Goal: Task Accomplishment & Management: Manage account settings

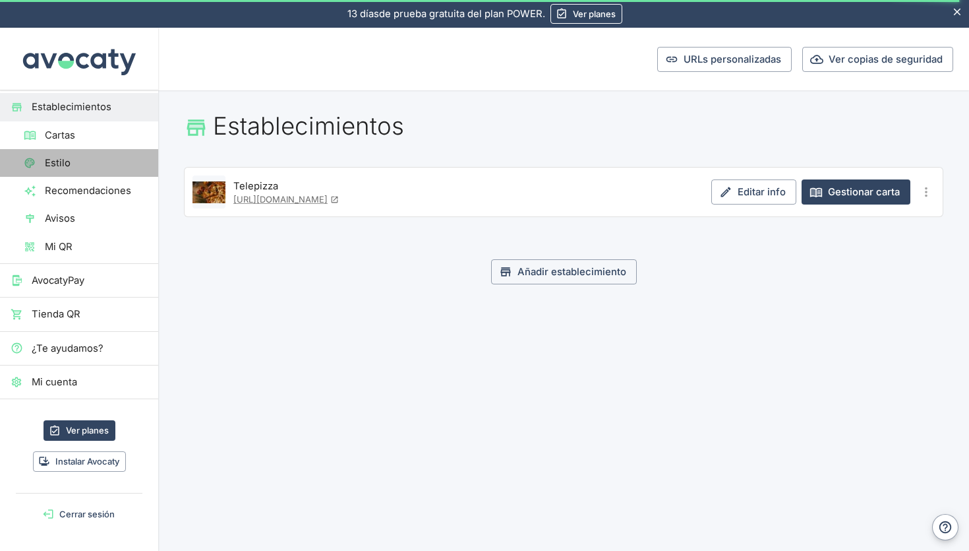
click at [69, 164] on span "Estilo" at bounding box center [96, 163] width 103 height 15
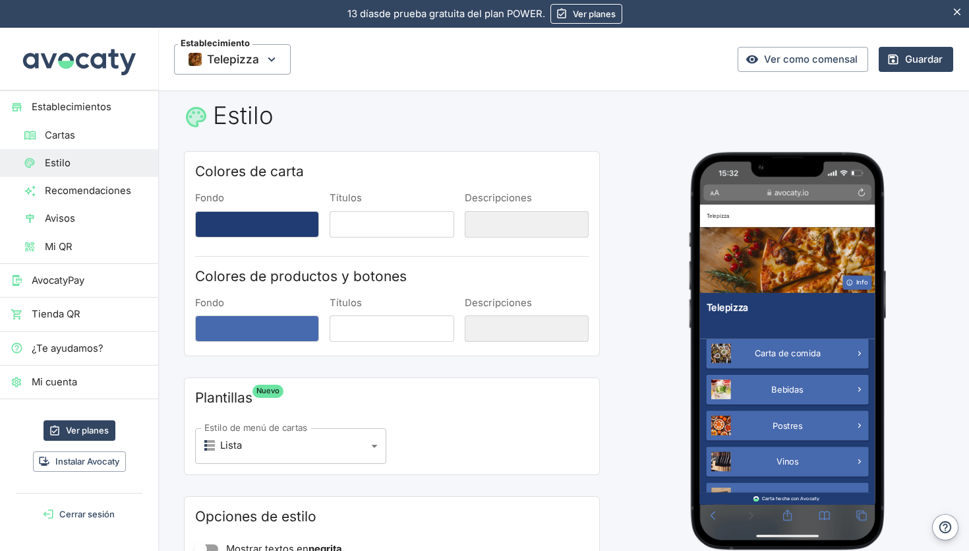
scroll to position [12, 0]
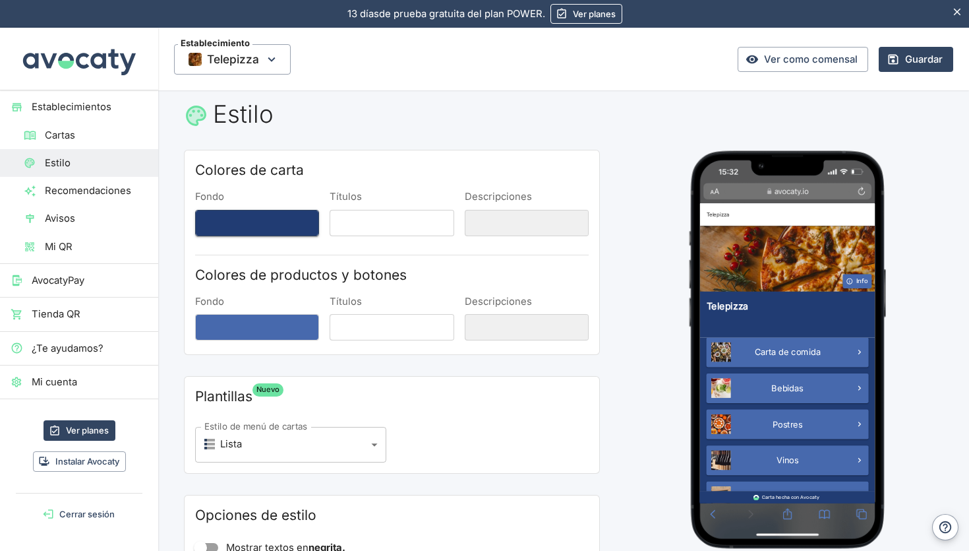
click at [258, 224] on button "Fondo" at bounding box center [257, 223] width 124 height 26
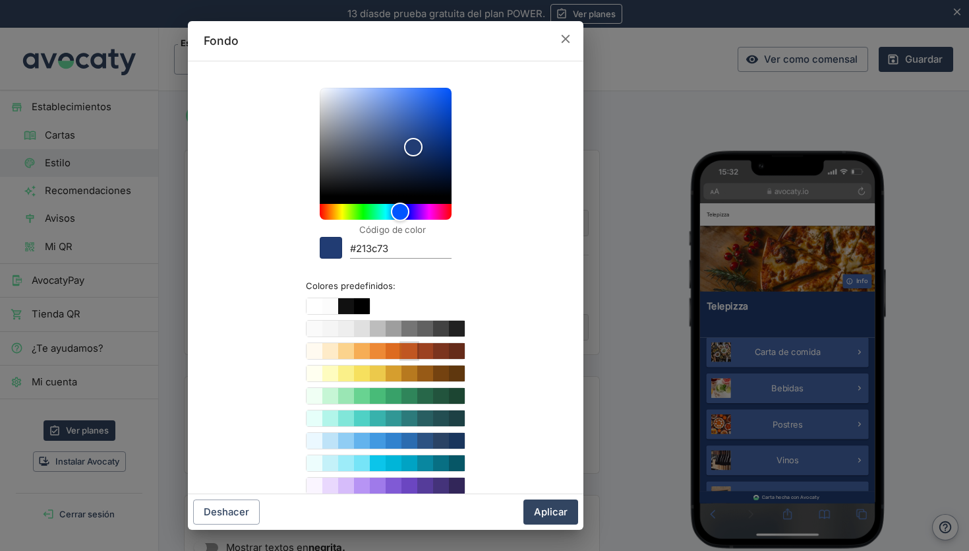
scroll to position [49, 0]
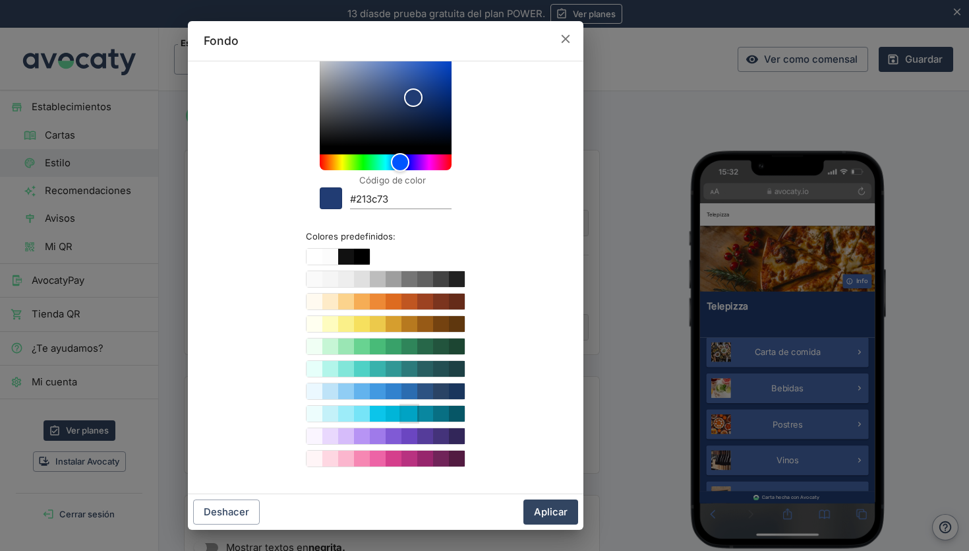
click at [415, 408] on button "Color #00A3C4" at bounding box center [410, 414] width 16 height 16
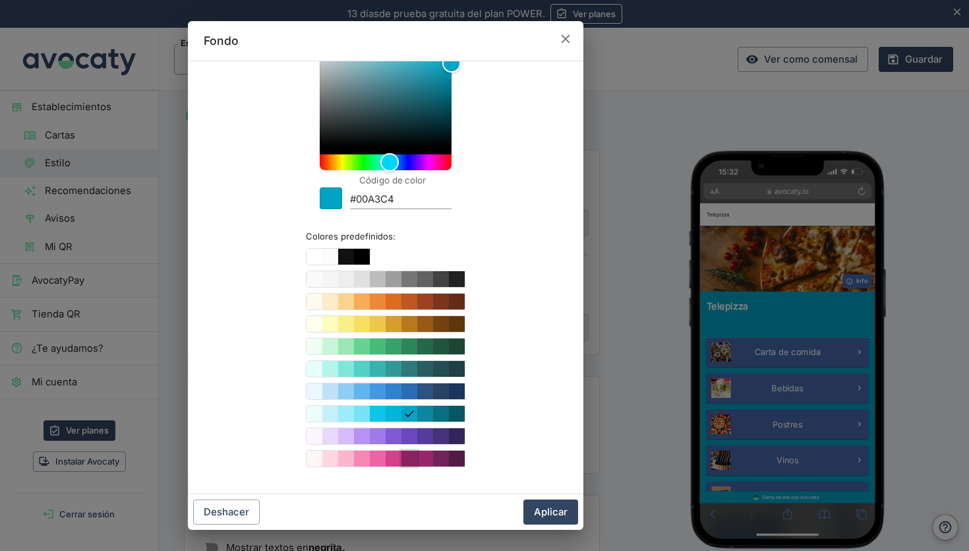
click at [412, 459] on button "Color #B83280" at bounding box center [410, 458] width 16 height 16
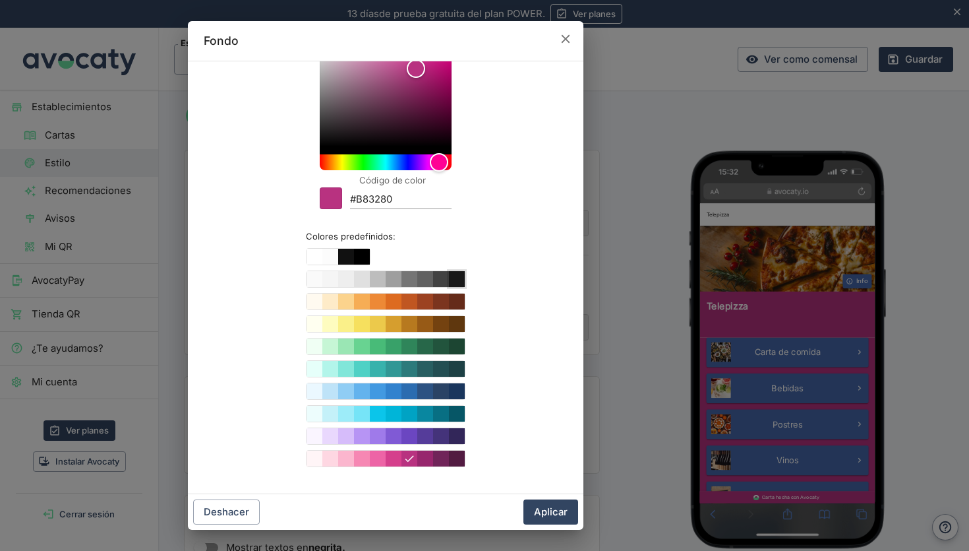
click at [453, 282] on button "Color #212121" at bounding box center [457, 279] width 16 height 16
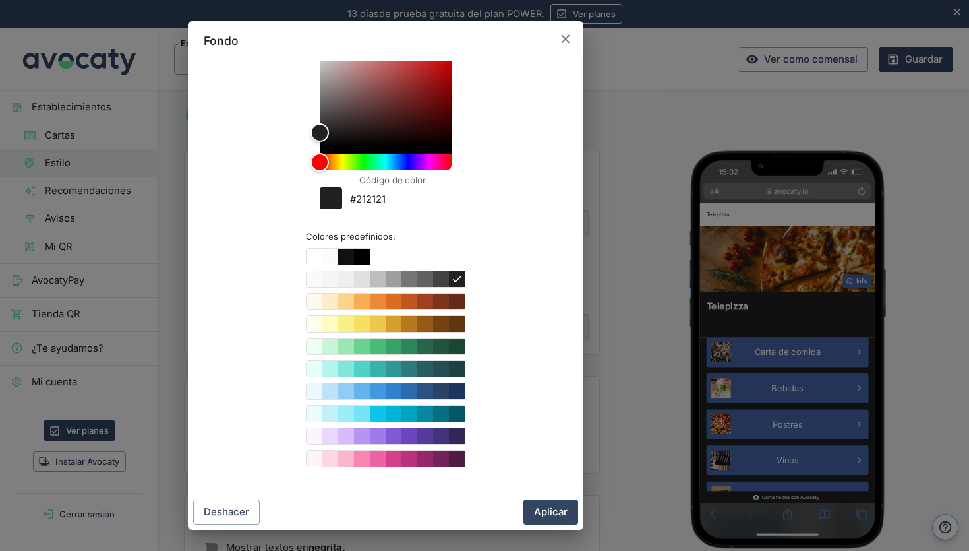
click at [359, 336] on div "Colores predefinidos" at bounding box center [386, 357] width 160 height 219
click at [343, 345] on button "Color #9AE6B4" at bounding box center [346, 346] width 16 height 16
type input "#9AE6B4"
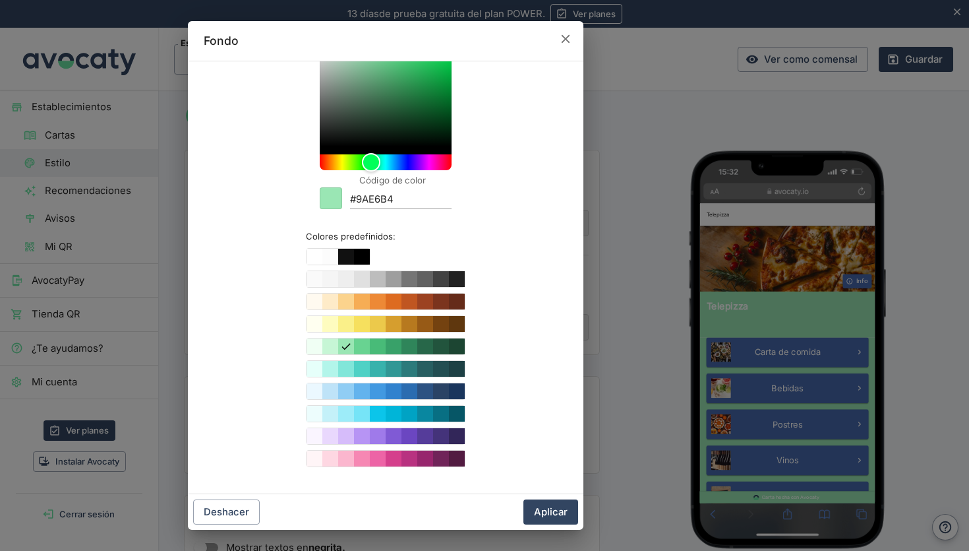
click at [565, 36] on icon "button" at bounding box center [566, 39] width 15 height 15
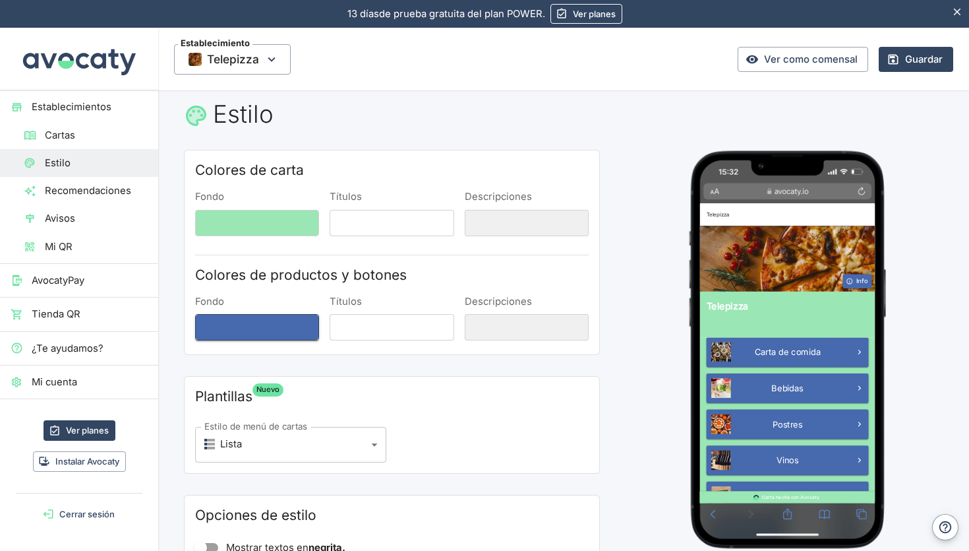
click at [285, 328] on button "Fondo" at bounding box center [257, 327] width 124 height 26
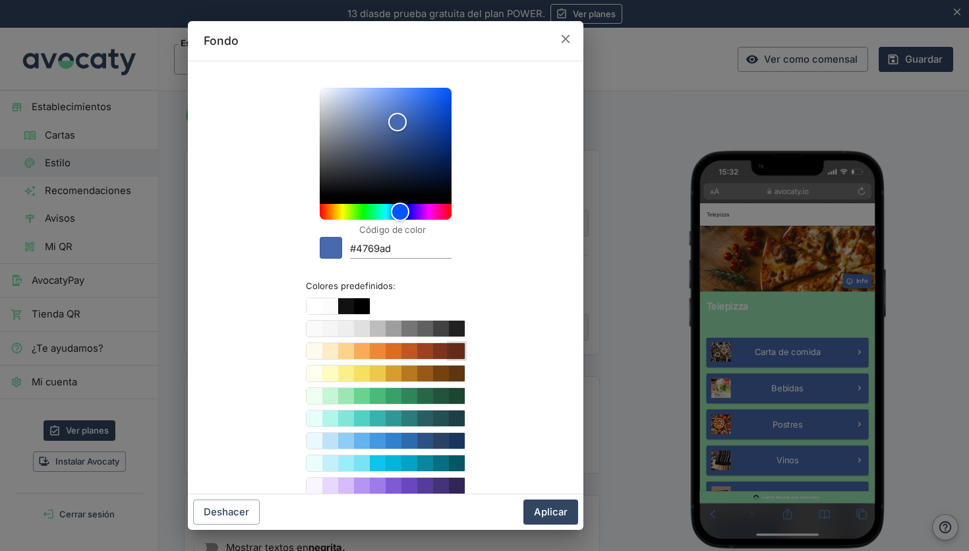
click at [456, 351] on button "Color #652B19" at bounding box center [457, 351] width 16 height 16
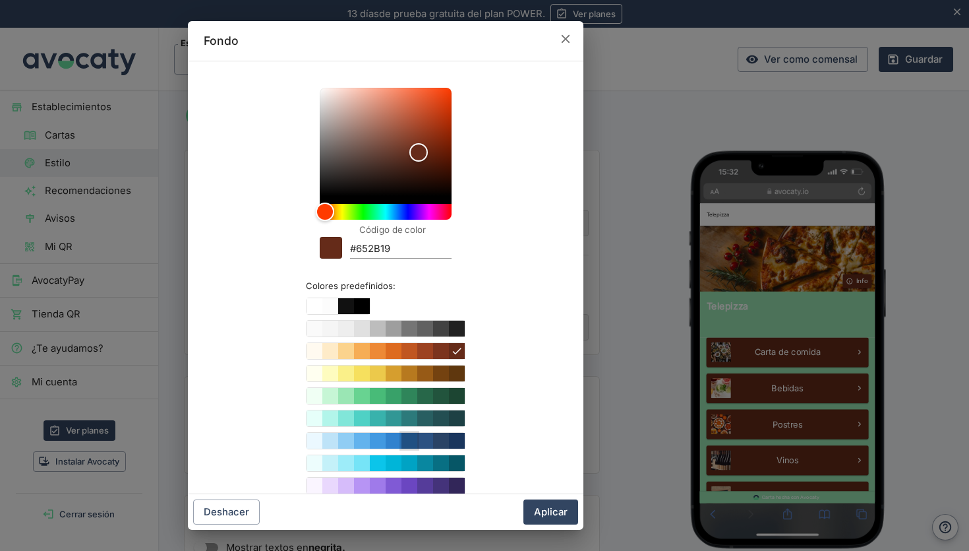
click at [407, 440] on button "Color #2B6CB0" at bounding box center [410, 441] width 16 height 16
type input "#2B6CB0"
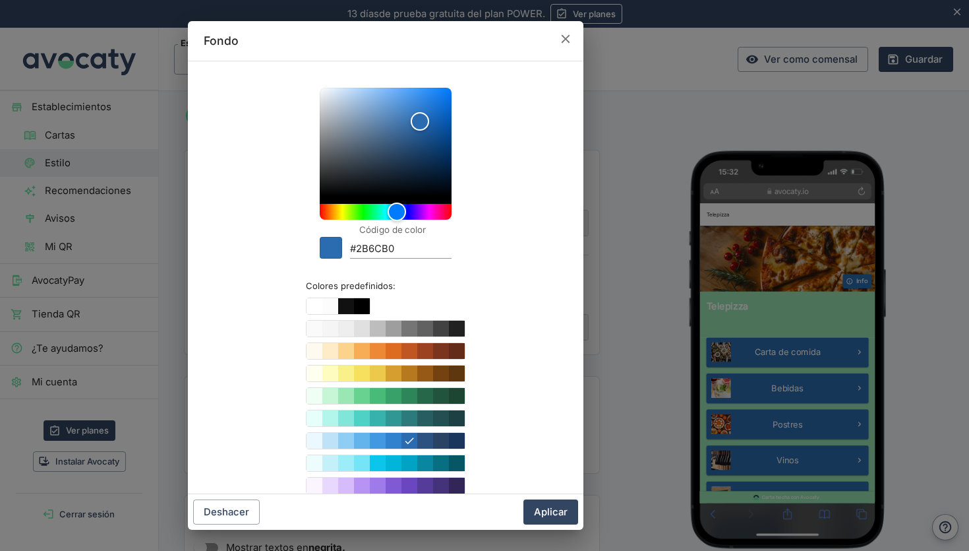
click at [568, 38] on icon "button" at bounding box center [566, 39] width 15 height 15
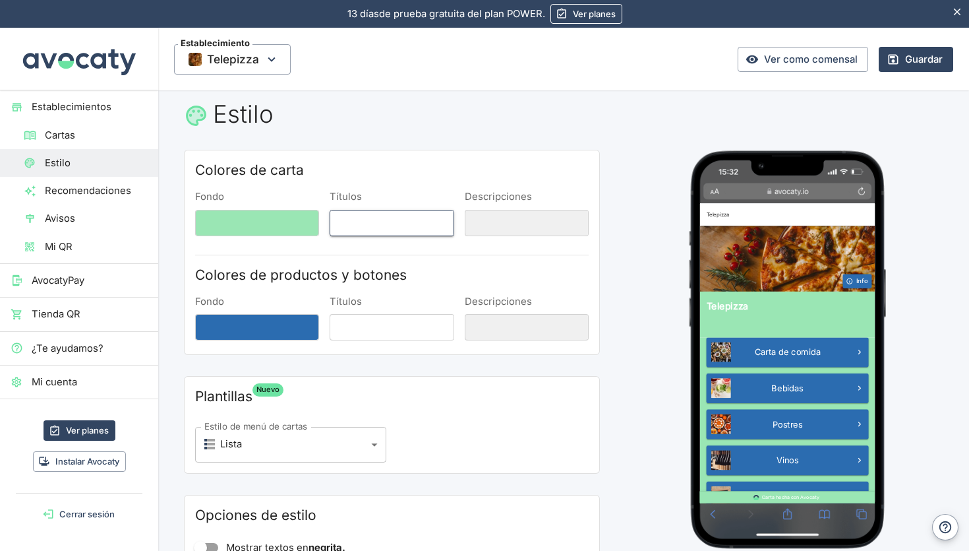
click at [413, 229] on button "Títulos" at bounding box center [392, 223] width 124 height 26
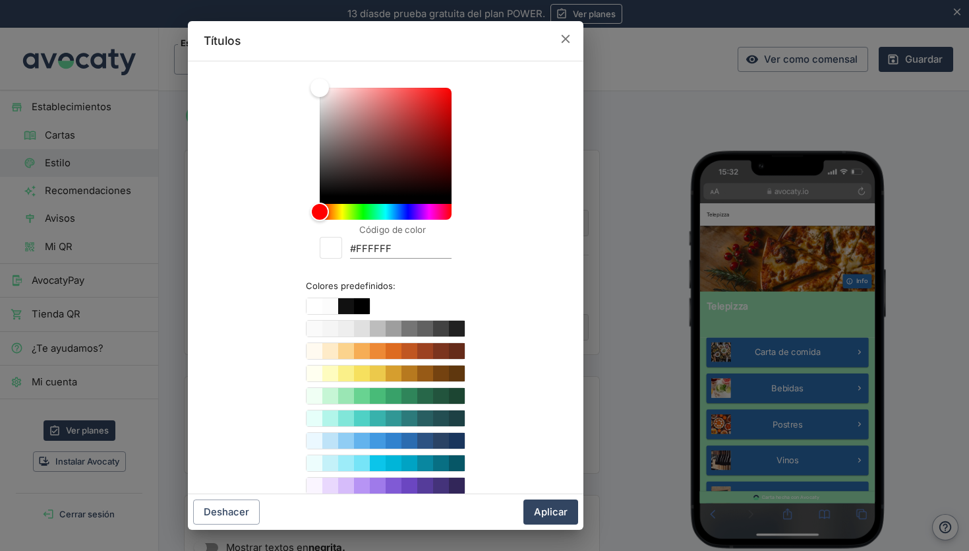
click at [358, 314] on div "Colores predefinidos" at bounding box center [338, 305] width 65 height 17
click at [349, 306] on button "Color #111111" at bounding box center [346, 306] width 16 height 16
click at [363, 305] on button "Color #000000" at bounding box center [362, 306] width 16 height 16
click at [463, 328] on button "Color #212121" at bounding box center [457, 328] width 16 height 16
click at [367, 392] on button "Color #68D391" at bounding box center [362, 396] width 16 height 16
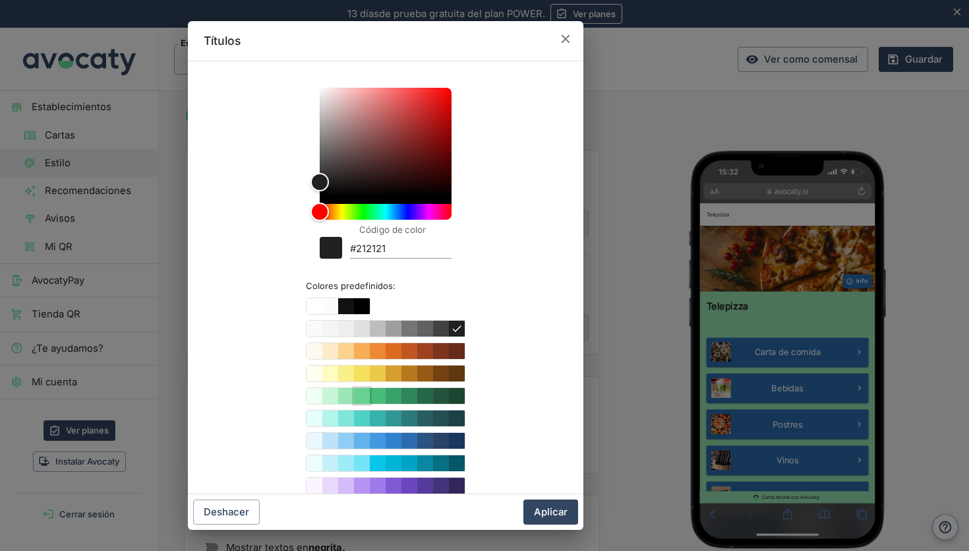
type input "#68D391"
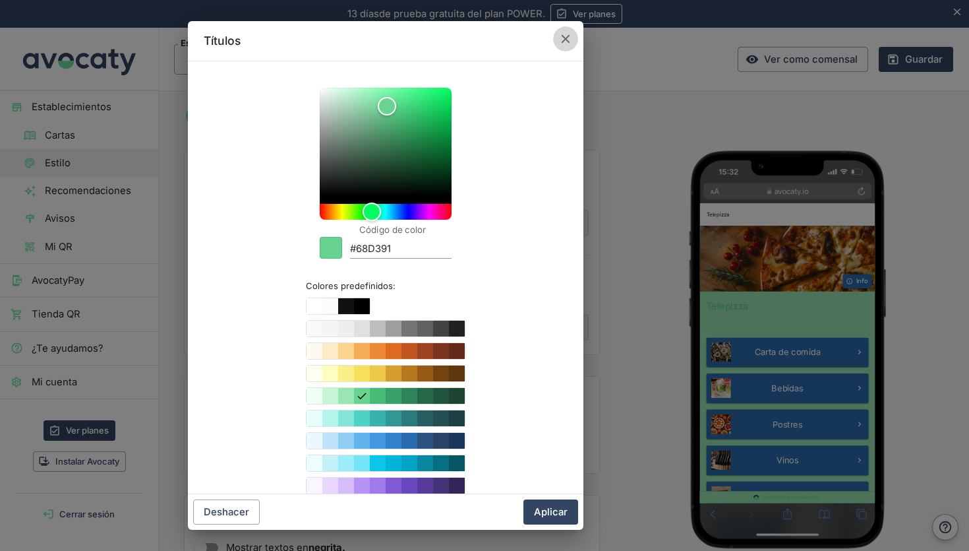
click at [568, 31] on button "button" at bounding box center [565, 38] width 25 height 25
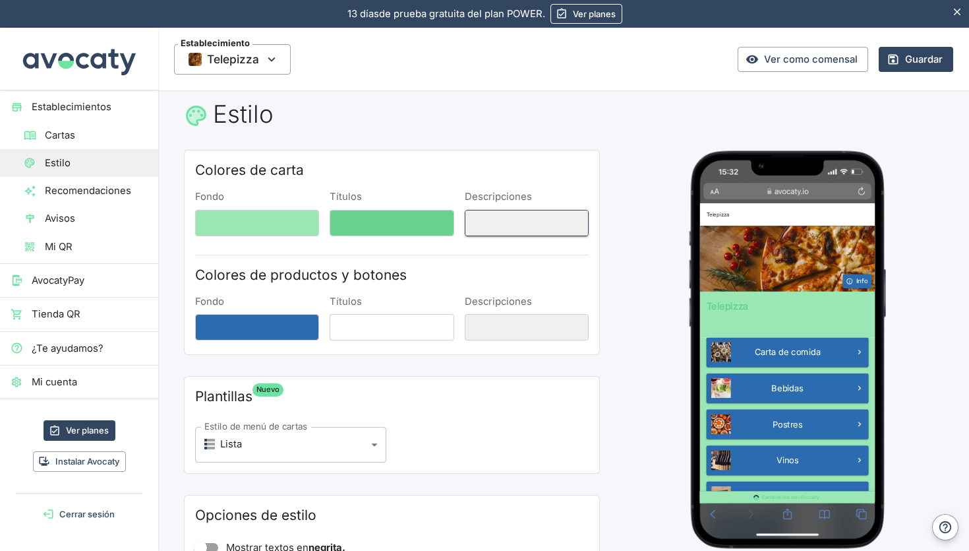
click at [495, 222] on button "Descripciones" at bounding box center [527, 223] width 124 height 26
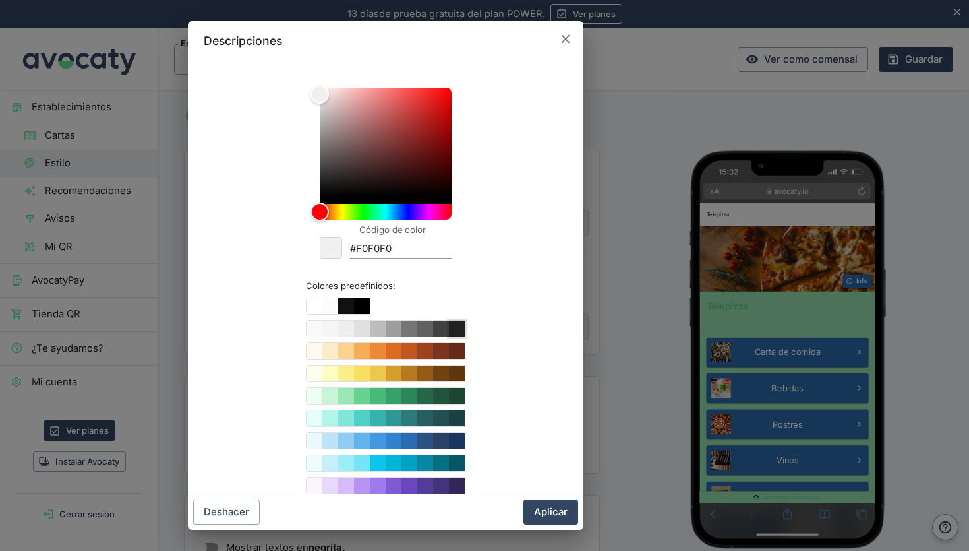
click at [452, 332] on button "Color #212121" at bounding box center [457, 328] width 16 height 16
type input "#212121"
click at [538, 517] on button "Aplicar" at bounding box center [551, 511] width 55 height 25
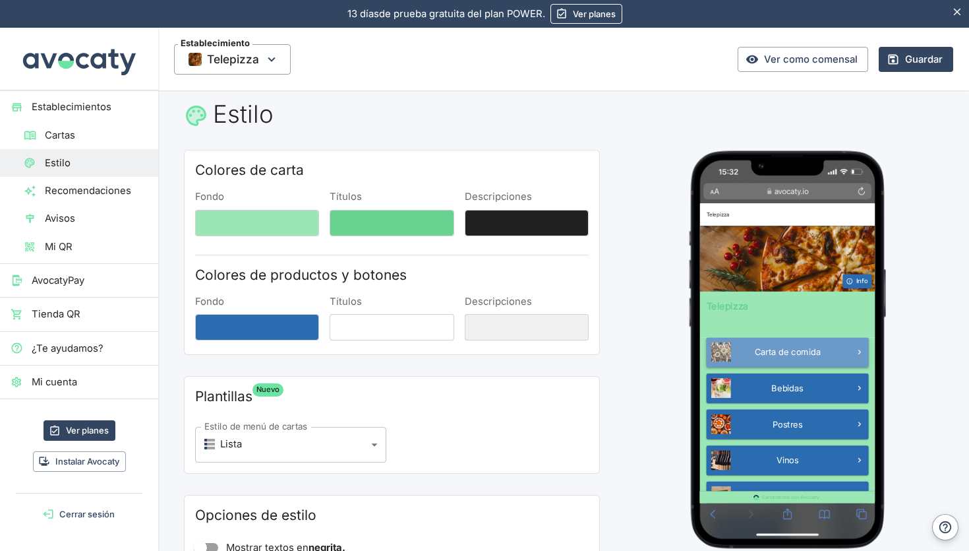
click at [812, 453] on span "Carta de comida" at bounding box center [846, 451] width 110 height 16
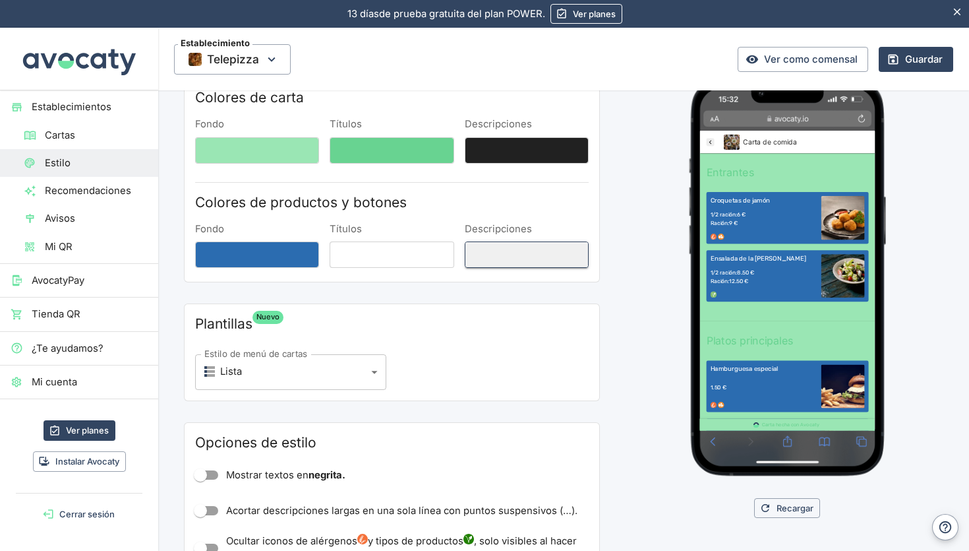
scroll to position [95, 0]
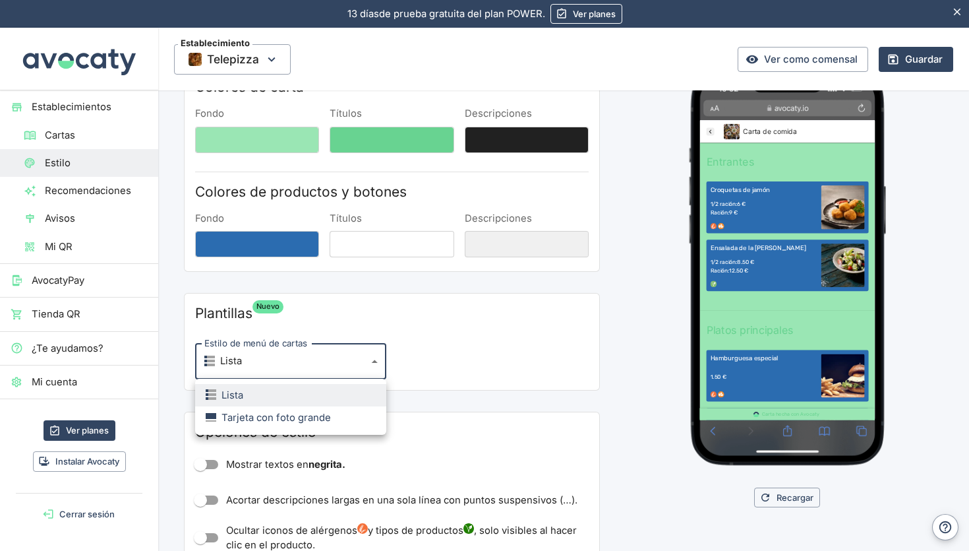
click at [332, 367] on body "13 días de prueba gratuita. 13 días de prueba gratuita del plan POWER. Ver plan…" at bounding box center [484, 275] width 969 height 551
click at [312, 416] on div "Tarjeta con foto grande" at bounding box center [268, 417] width 125 height 15
type input "card"
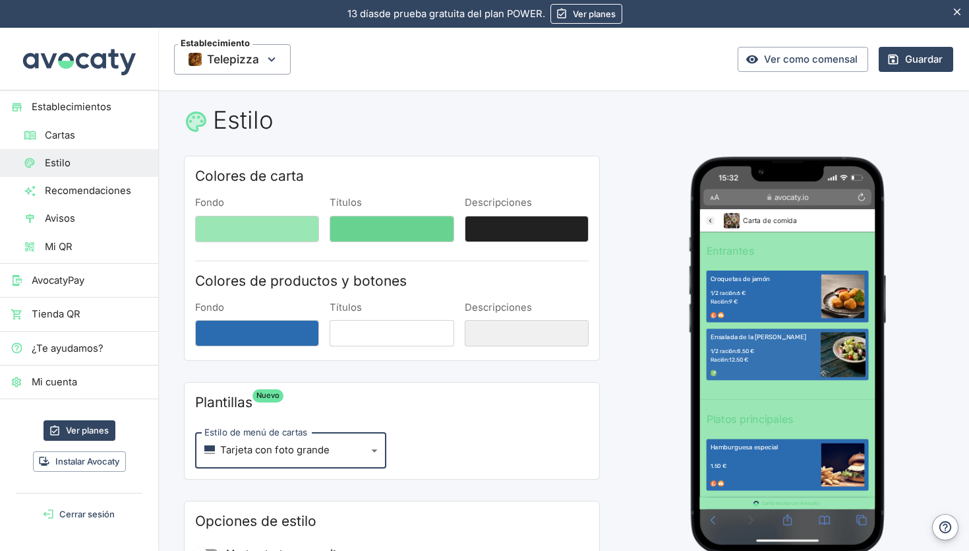
scroll to position [0, 0]
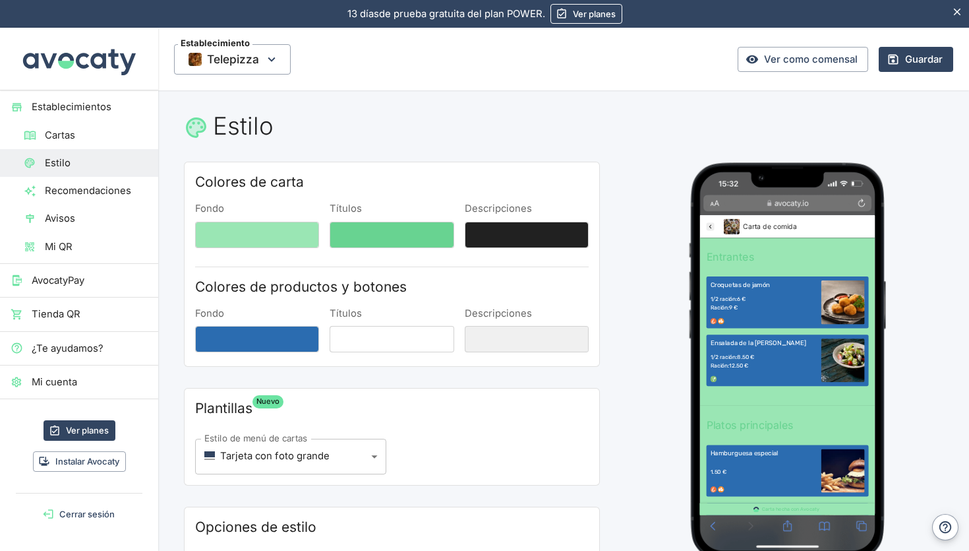
click at [715, 230] on icon "Telepizza" at bounding box center [716, 233] width 13 height 13
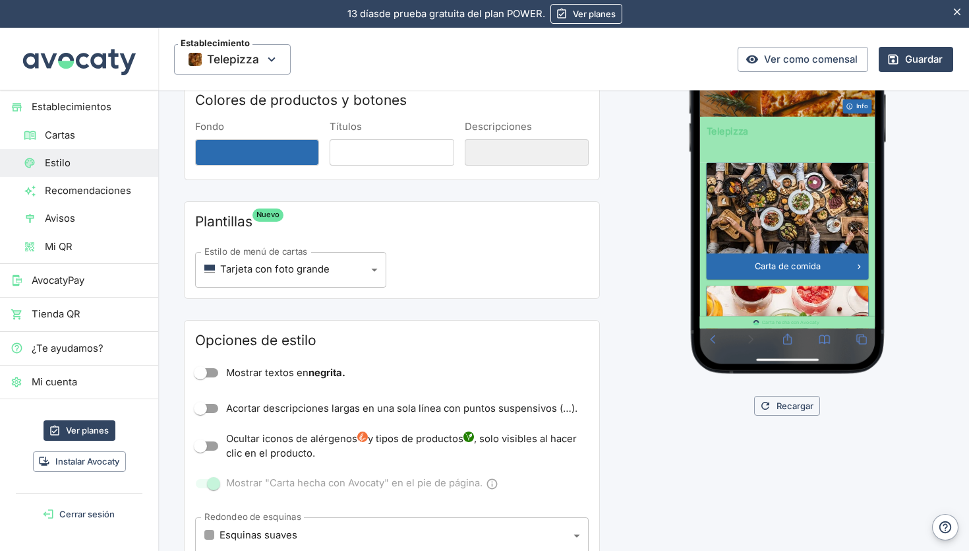
scroll to position [187, 0]
click at [207, 370] on input "Mostrar textos en negrita." at bounding box center [200, 371] width 75 height 25
click at [207, 369] on input "Mostrar textos en negrita." at bounding box center [213, 371] width 75 height 25
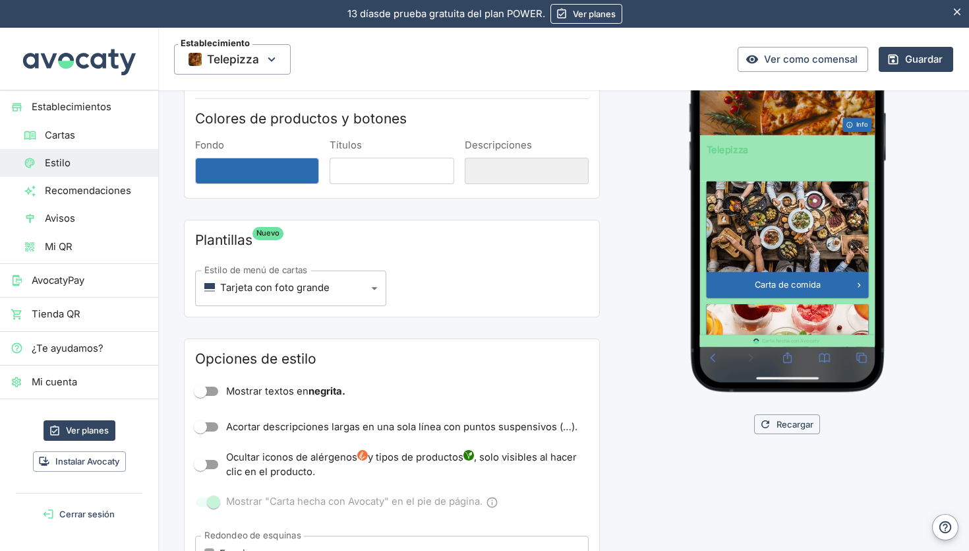
scroll to position [164, 0]
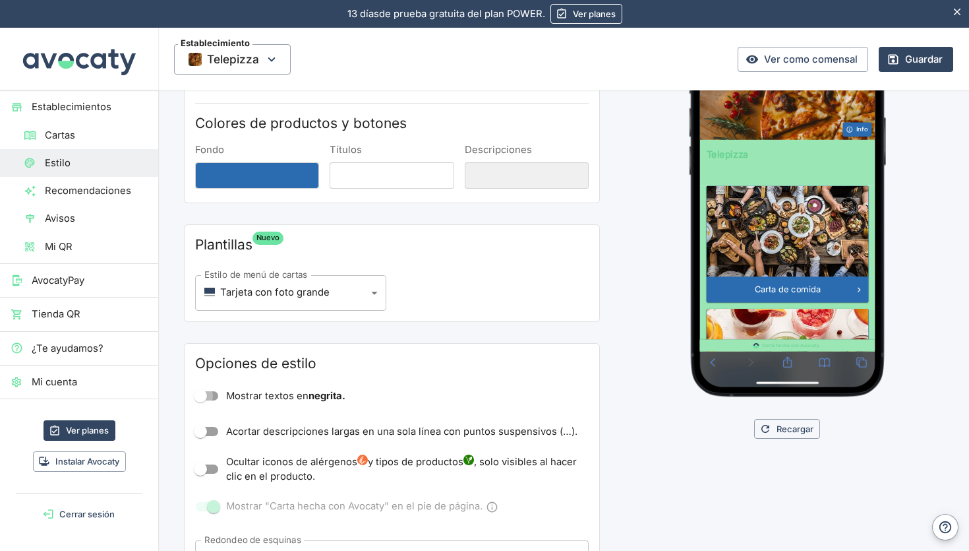
click at [213, 390] on input "Mostrar textos en negrita." at bounding box center [200, 395] width 75 height 25
click at [213, 390] on input "Mostrar textos en negrita." at bounding box center [213, 395] width 75 height 25
checkbox input "false"
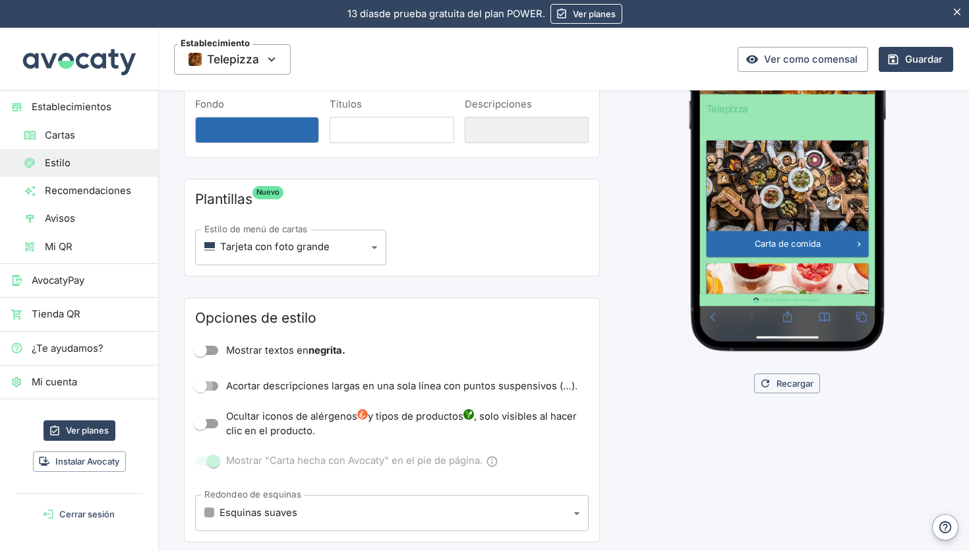
click at [200, 388] on input "Acortar descripciones largas en una sola línea con puntos suspensivos (…)." at bounding box center [200, 385] width 75 height 25
click at [200, 388] on input "Acortar descripciones largas en una sola línea con puntos suspensivos (…)." at bounding box center [213, 385] width 75 height 25
checkbox input "false"
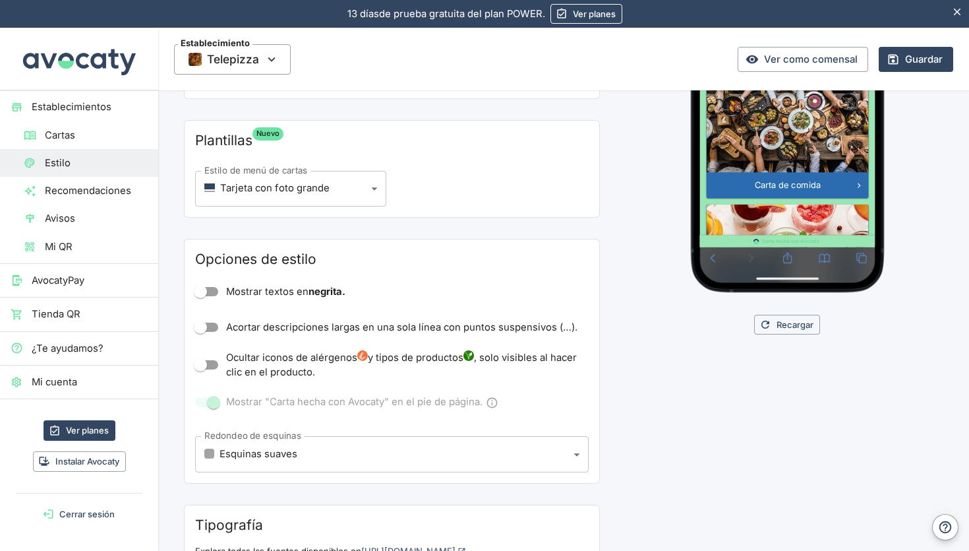
scroll to position [270, 0]
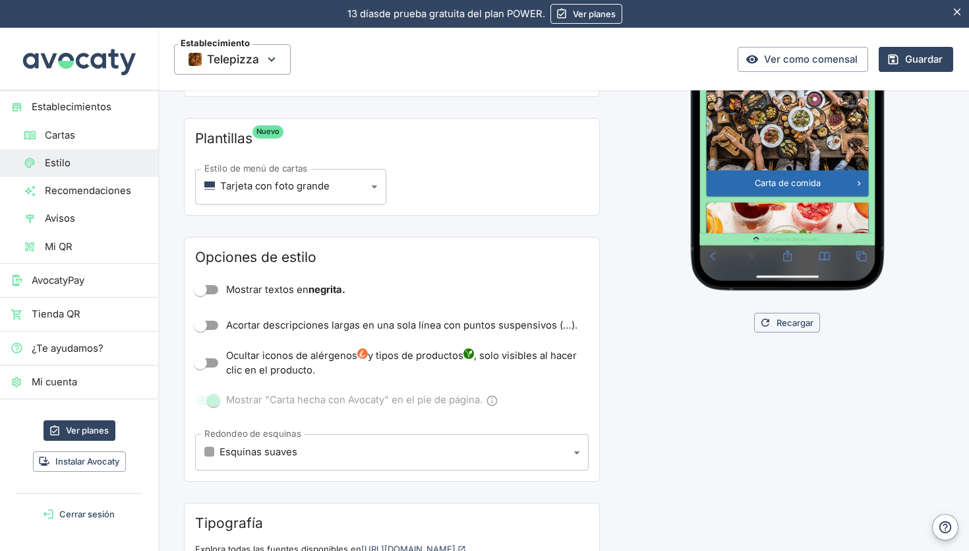
click at [212, 400] on span at bounding box center [207, 400] width 22 height 9
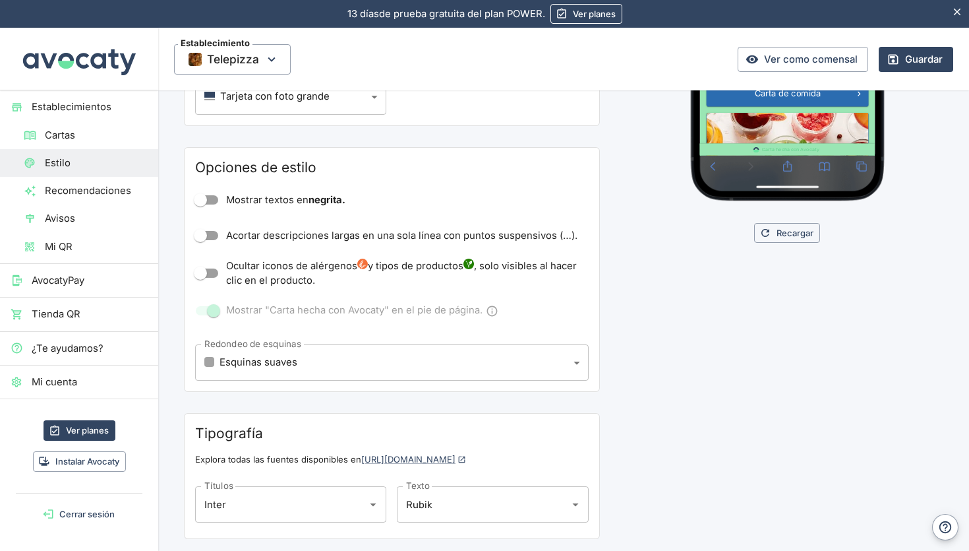
scroll to position [365, 0]
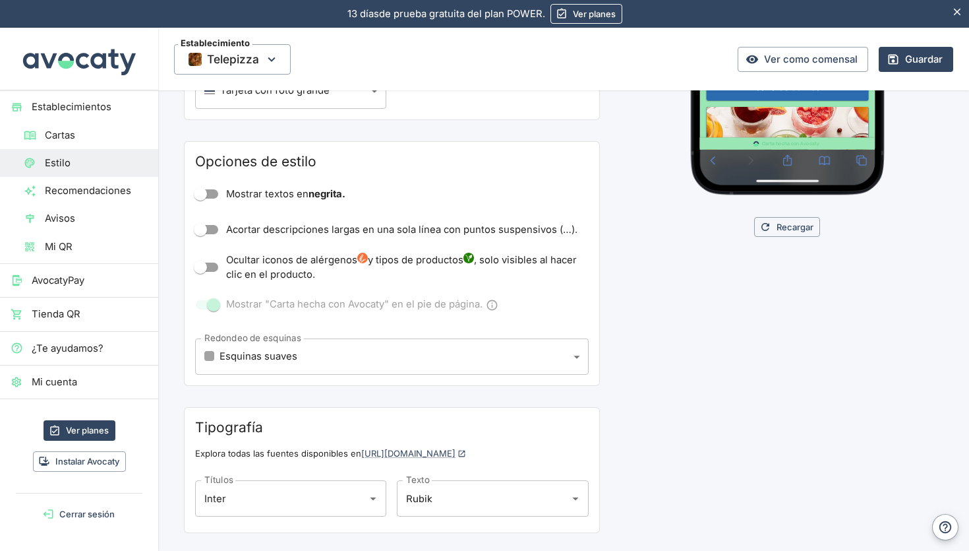
click at [245, 358] on body "13 días de prueba gratuita. 13 días de prueba gratuita del plan POWER. Ver plan…" at bounding box center [484, 275] width 969 height 551
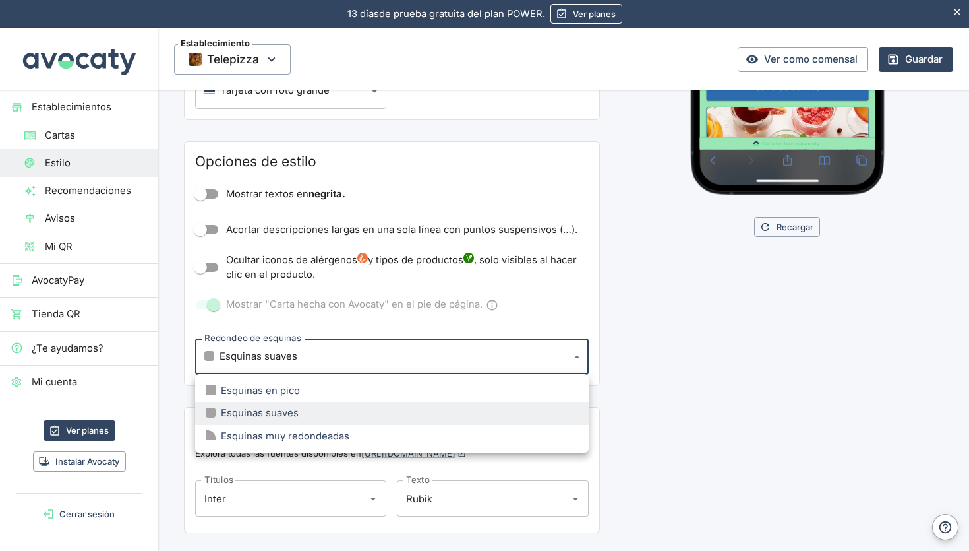
click at [266, 388] on div "Esquinas en pico" at bounding box center [253, 390] width 94 height 15
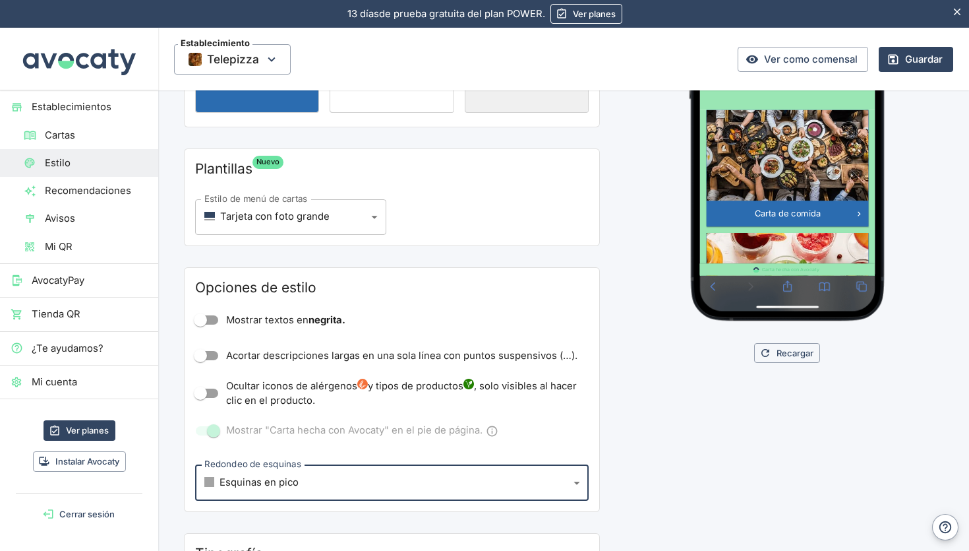
scroll to position [246, 0]
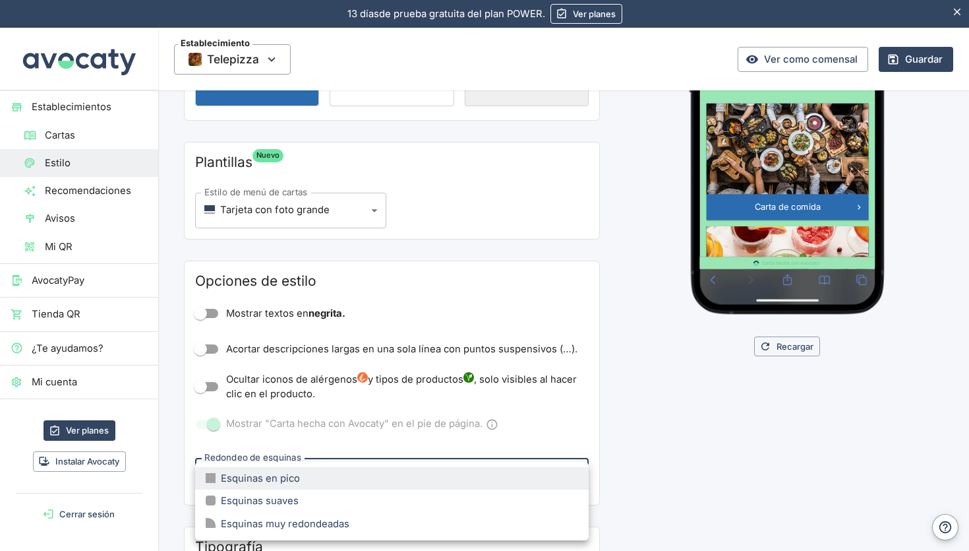
click at [269, 483] on body "13 días de prueba gratuita. 13 días de prueba gratuita del plan POWER. Ver plan…" at bounding box center [484, 275] width 969 height 551
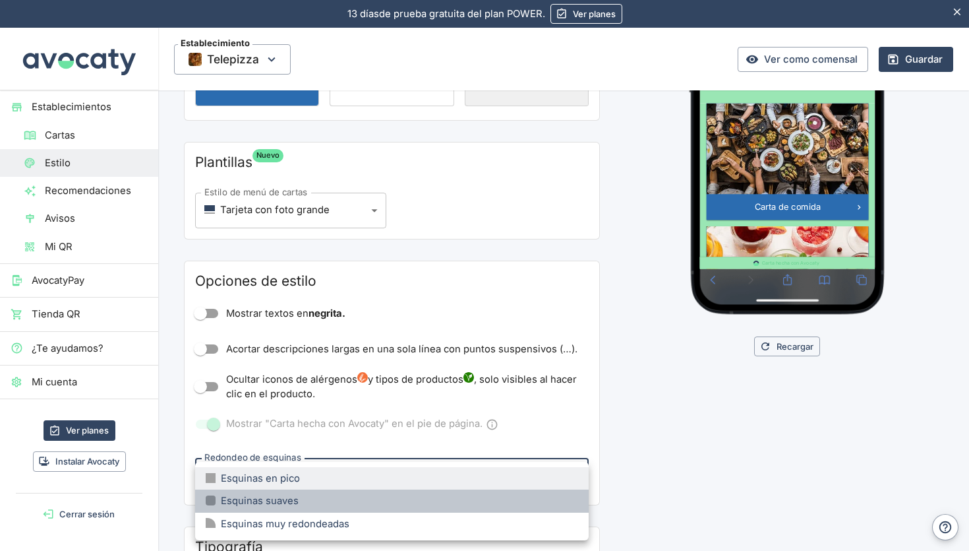
click at [266, 506] on div "Esquinas suaves" at bounding box center [252, 500] width 93 height 15
type input "small"
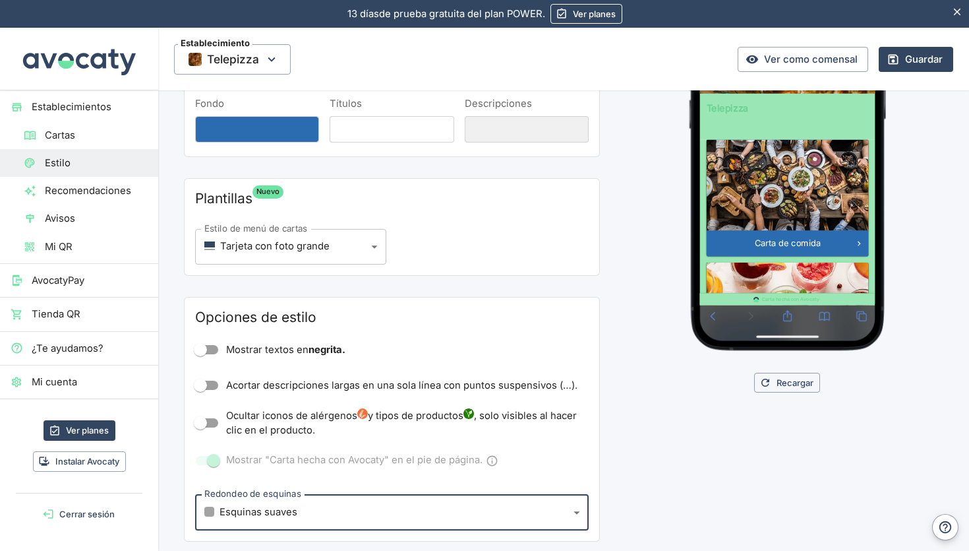
scroll to position [195, 0]
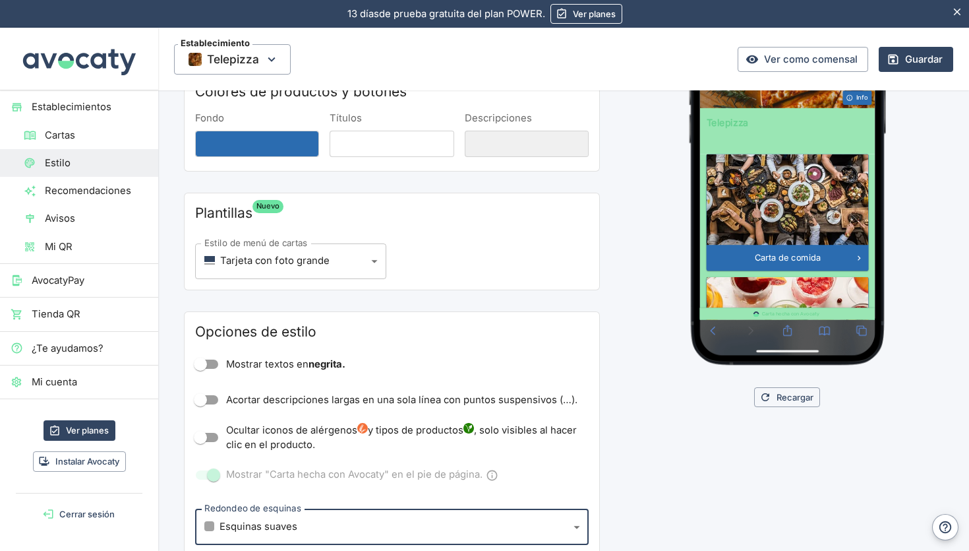
click at [361, 264] on body "13 días de prueba gratuita. 13 días de prueba gratuita del plan POWER. Ver plan…" at bounding box center [484, 275] width 969 height 551
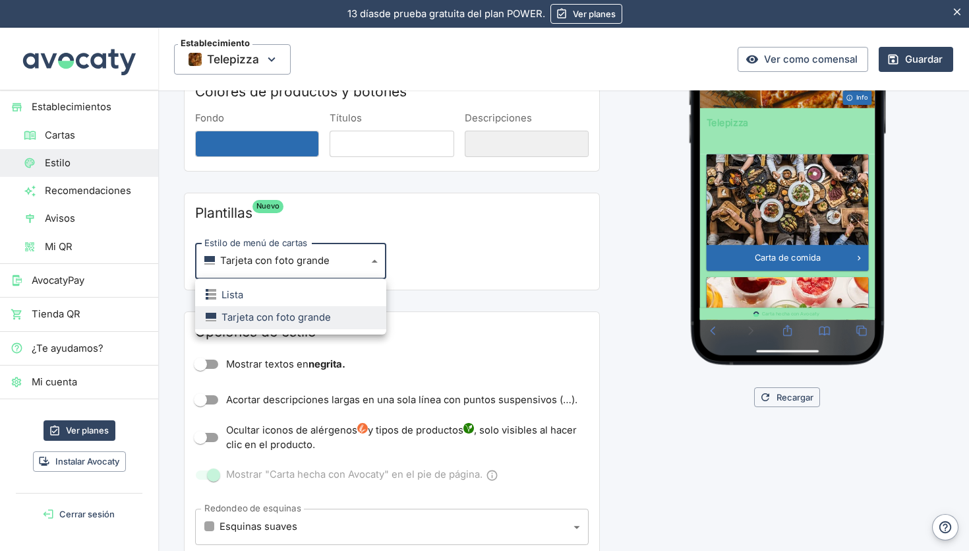
click at [331, 293] on li "Lista" at bounding box center [290, 295] width 191 height 22
type input "list"
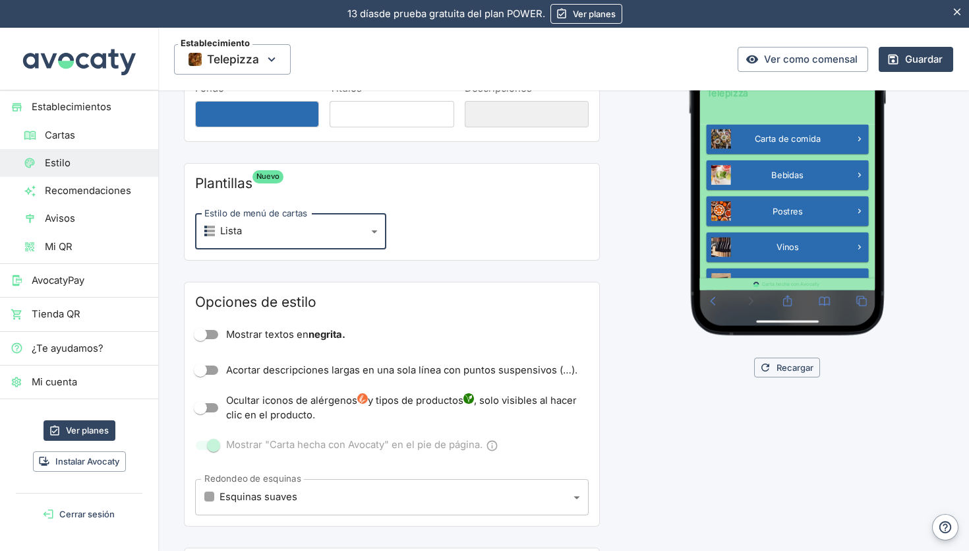
scroll to position [228, 0]
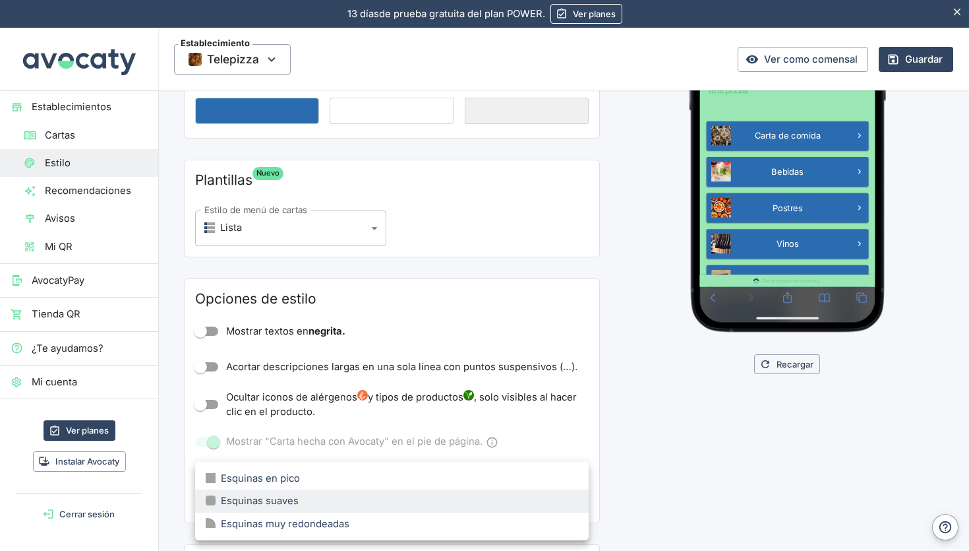
click at [338, 489] on body "13 días de prueba gratuita. 13 días de prueba gratuita del plan POWER. Ver plan…" at bounding box center [484, 275] width 969 height 551
click at [326, 522] on div "Esquinas muy redondeadas" at bounding box center [278, 523] width 144 height 15
type input "large"
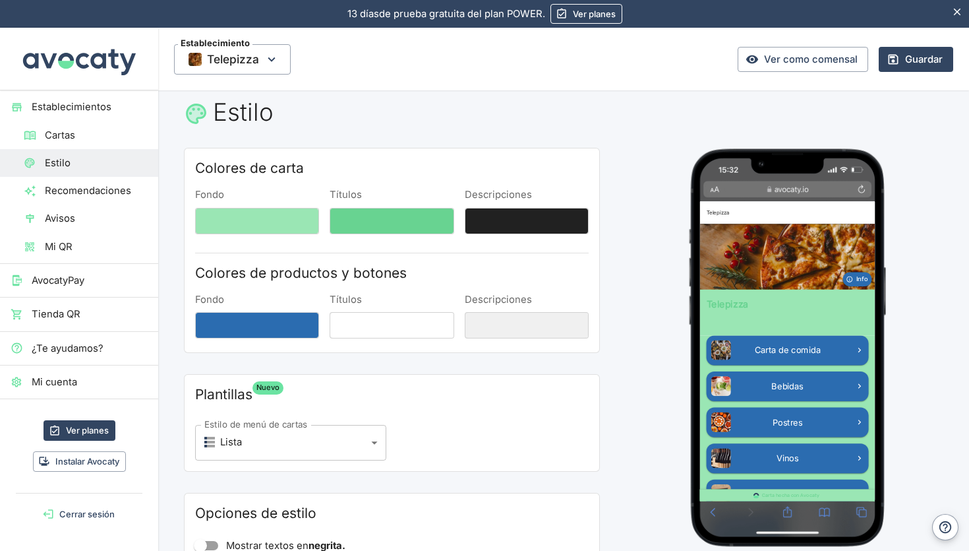
scroll to position [0, 0]
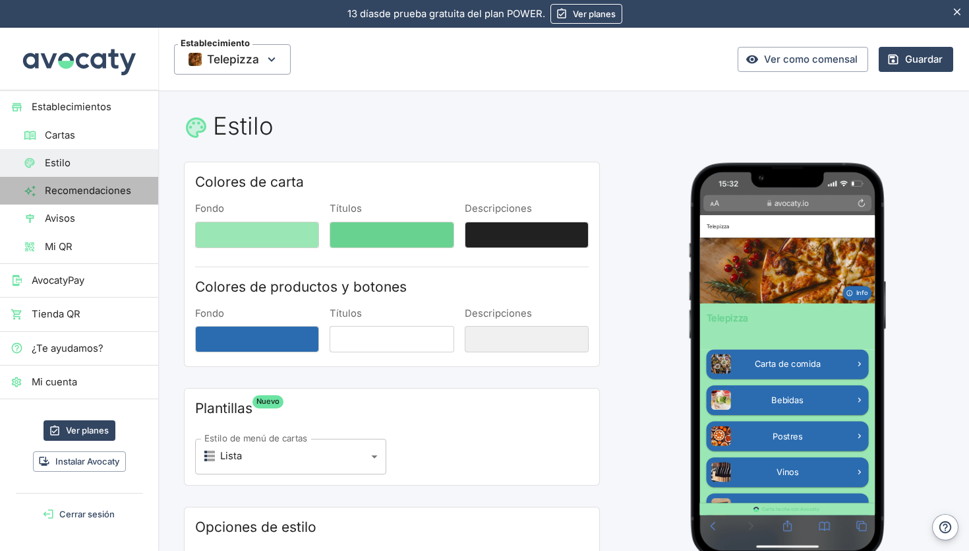
click at [84, 192] on span "Recomendaciones" at bounding box center [96, 190] width 103 height 15
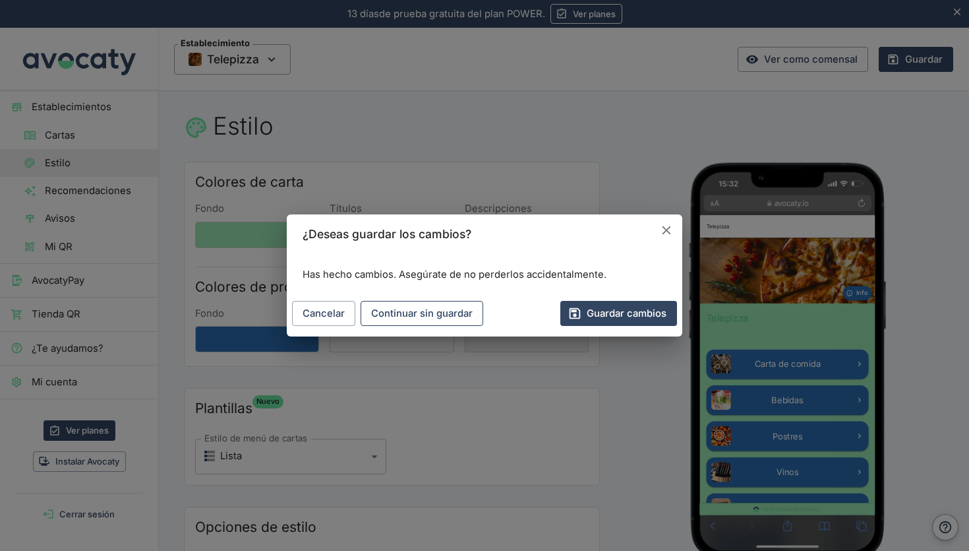
click at [412, 307] on button "Continuar sin guardar" at bounding box center [422, 313] width 123 height 25
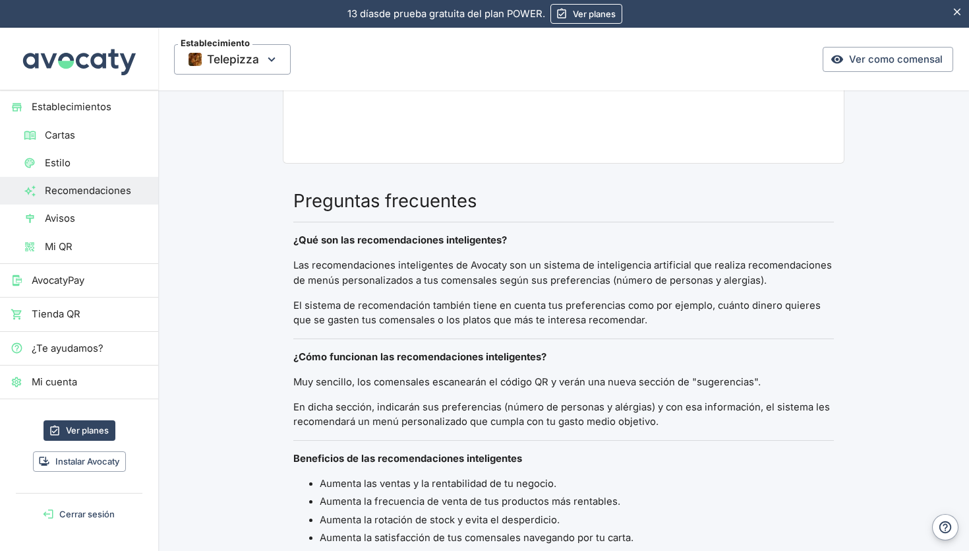
scroll to position [464, 0]
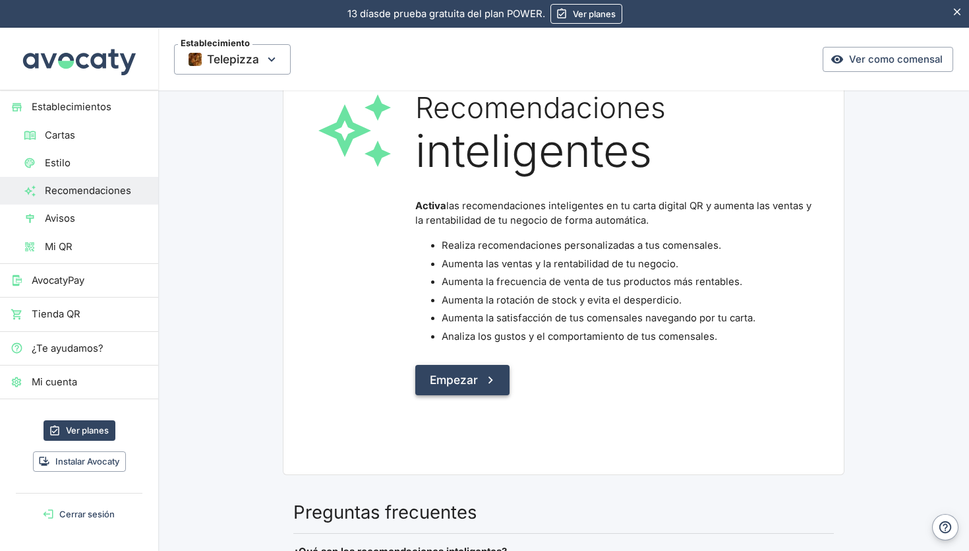
click at [467, 374] on button "Empezar" at bounding box center [462, 380] width 94 height 30
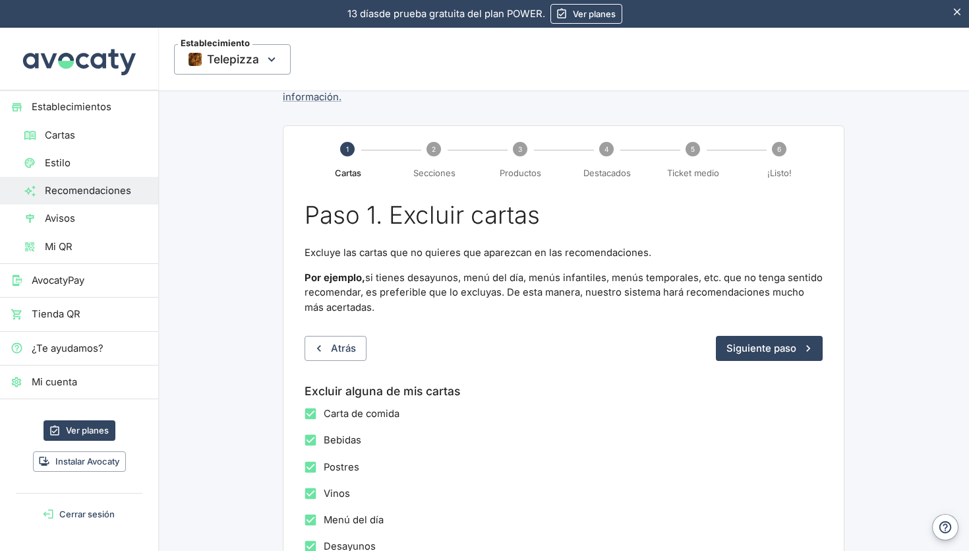
scroll to position [104, 0]
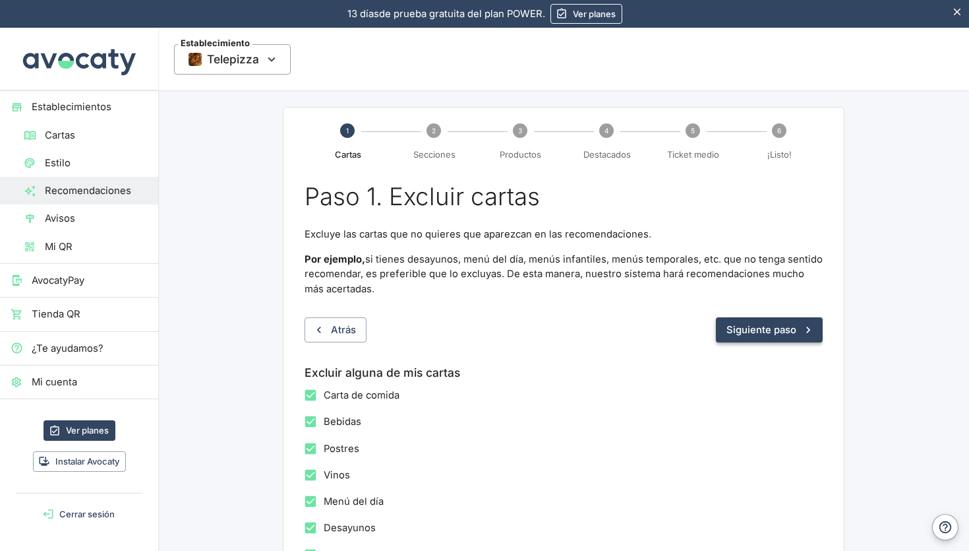
click at [766, 321] on button "Siguiente paso" at bounding box center [769, 329] width 107 height 25
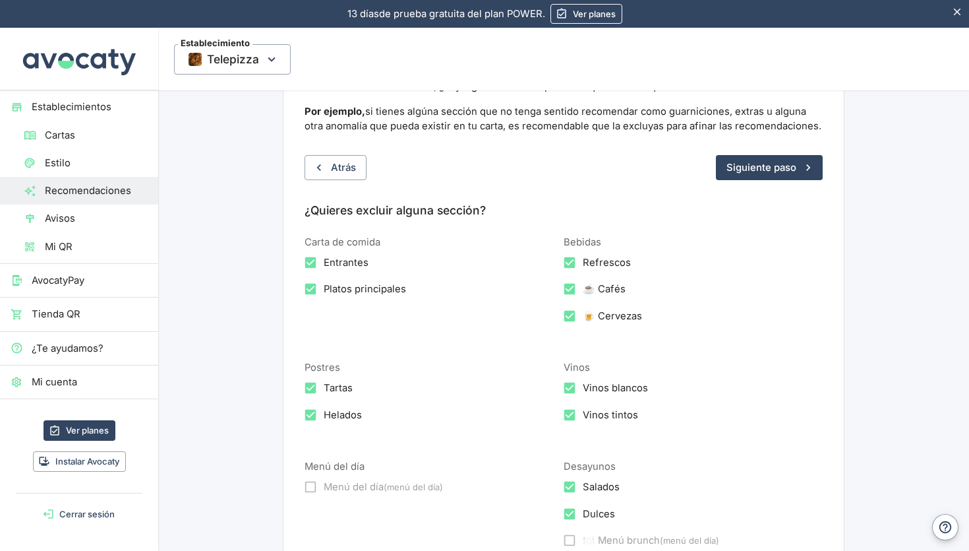
scroll to position [118, 0]
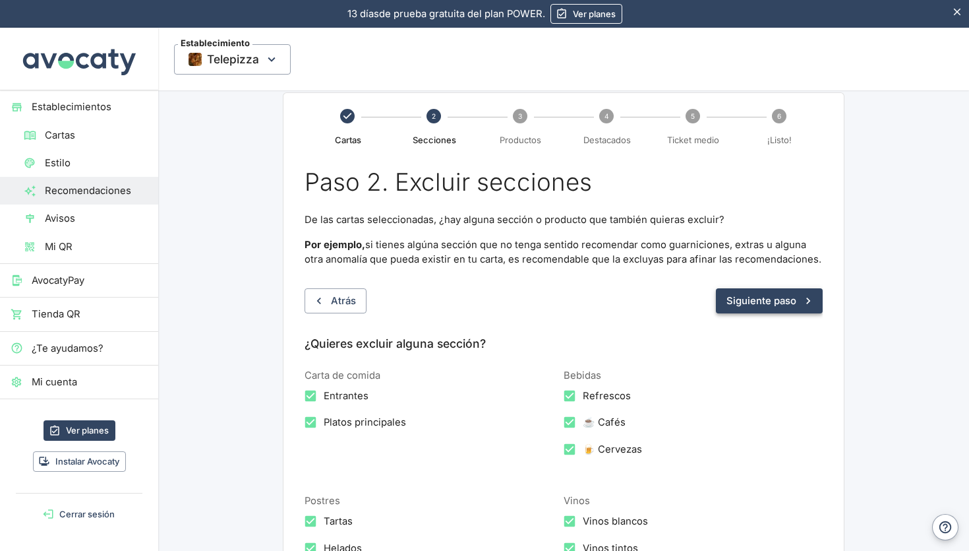
click at [779, 288] on button "Siguiente paso" at bounding box center [769, 300] width 107 height 25
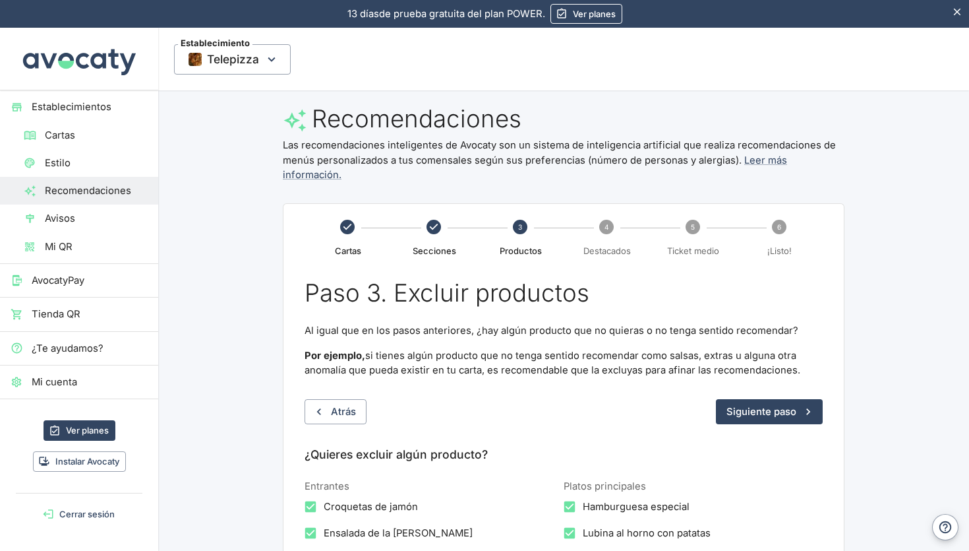
scroll to position [0, 0]
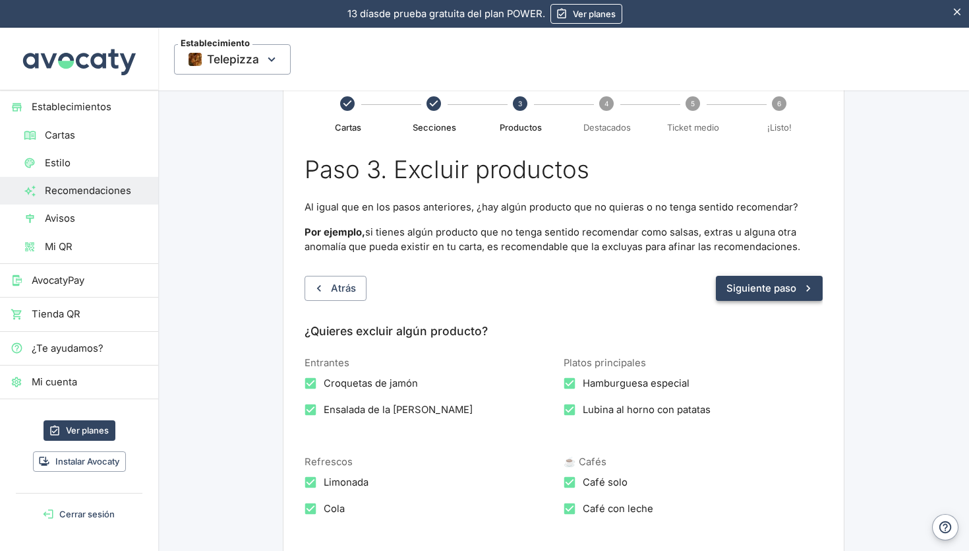
click at [766, 276] on button "Siguiente paso" at bounding box center [769, 288] width 107 height 25
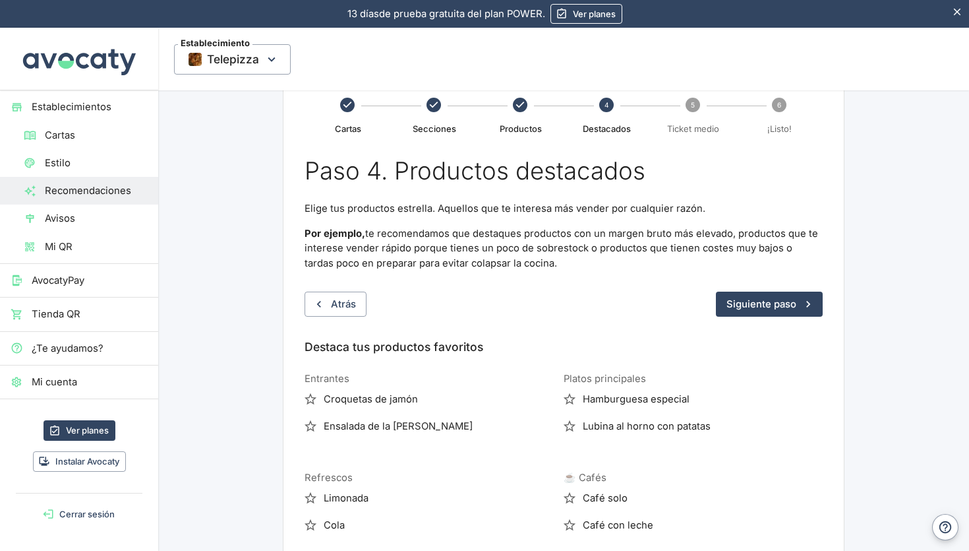
scroll to position [131, 0]
click at [349, 390] on span "Croquetas de jamón" at bounding box center [371, 397] width 94 height 15
click at [324, 384] on input "Croquetas de jamón" at bounding box center [310, 397] width 26 height 26
checkbox input "true"
click at [349, 417] on span "Ensalada de la [PERSON_NAME]" at bounding box center [398, 424] width 149 height 15
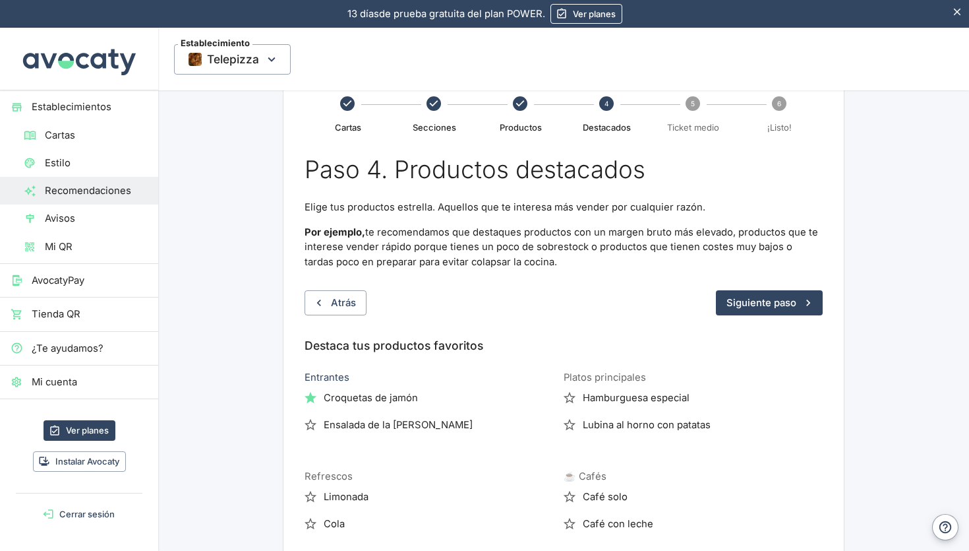
click at [324, 411] on input "Ensalada de la [PERSON_NAME]" at bounding box center [310, 424] width 26 height 26
checkbox input "true"
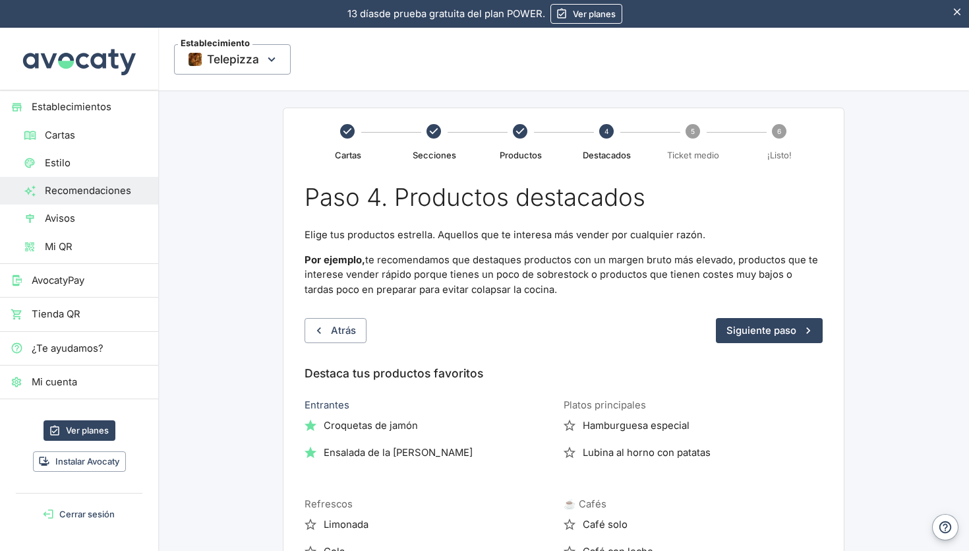
scroll to position [0, 0]
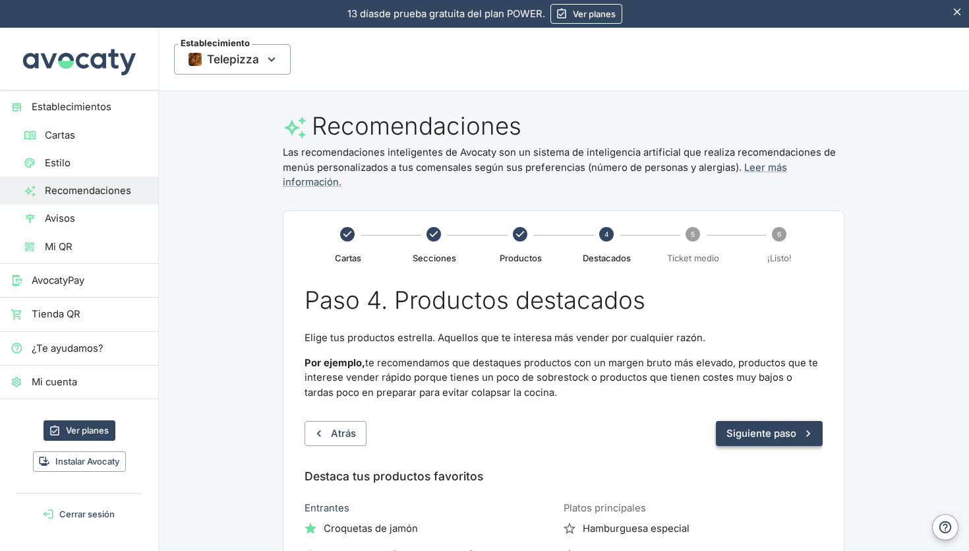
click at [752, 421] on button "Siguiente paso" at bounding box center [769, 433] width 107 height 25
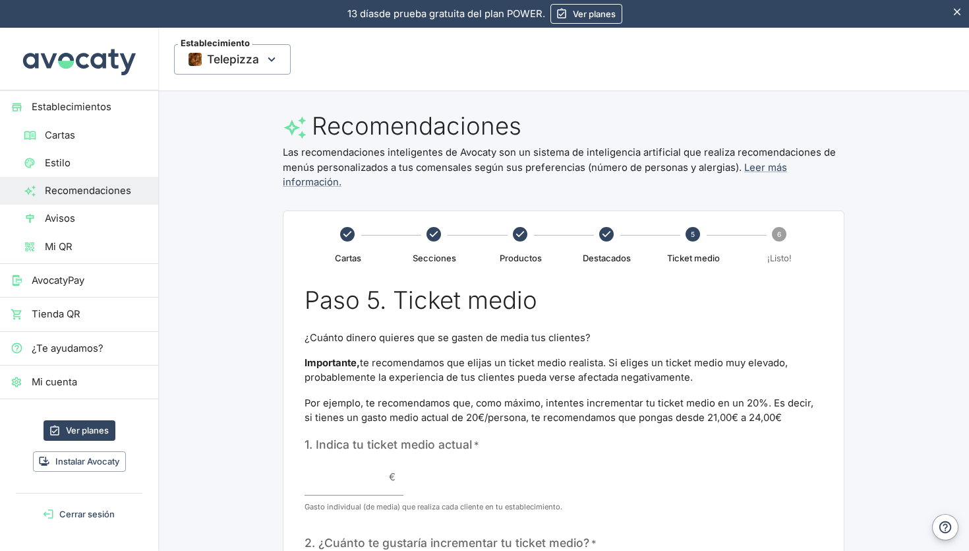
click at [80, 158] on span "Estilo" at bounding box center [96, 163] width 103 height 15
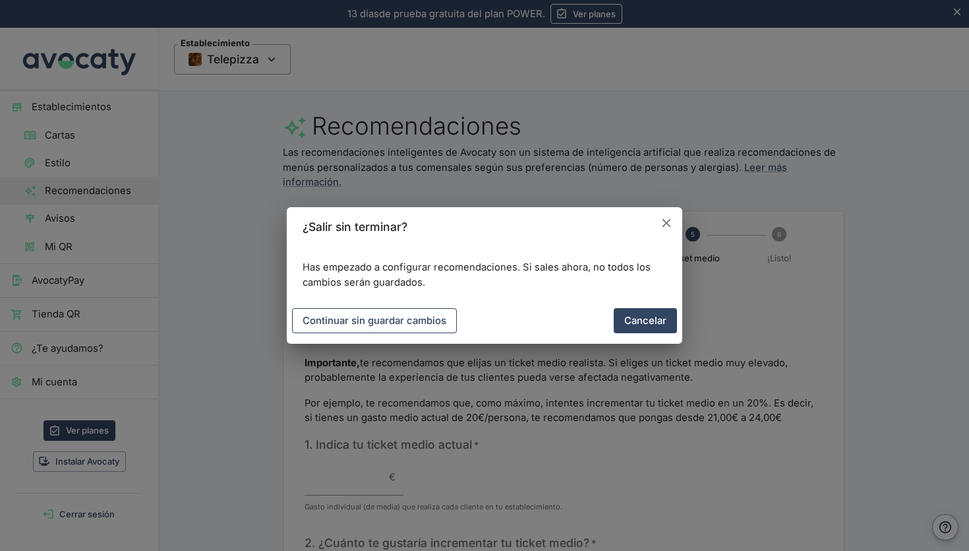
click at [335, 321] on button "Continuar sin guardar cambios" at bounding box center [374, 320] width 165 height 25
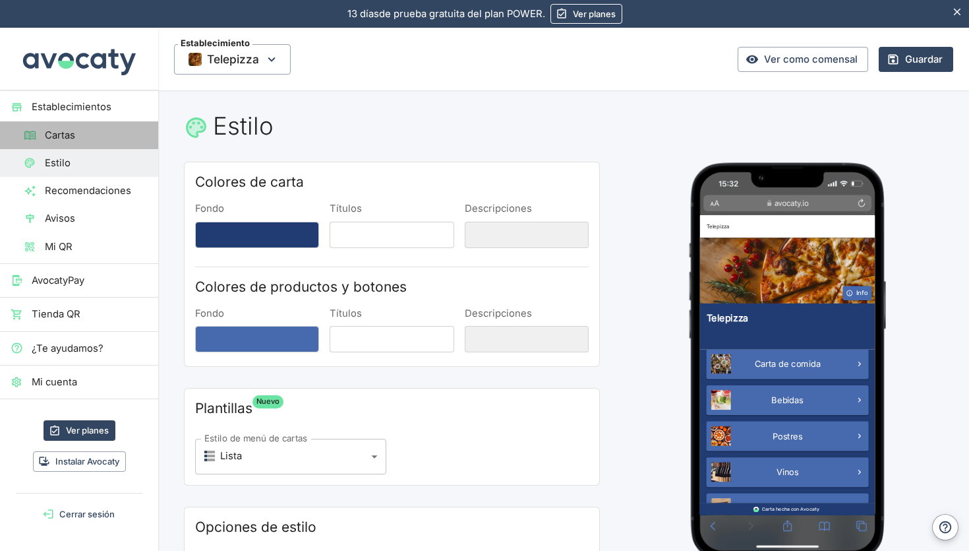
click at [90, 137] on span "Cartas" at bounding box center [96, 135] width 103 height 15
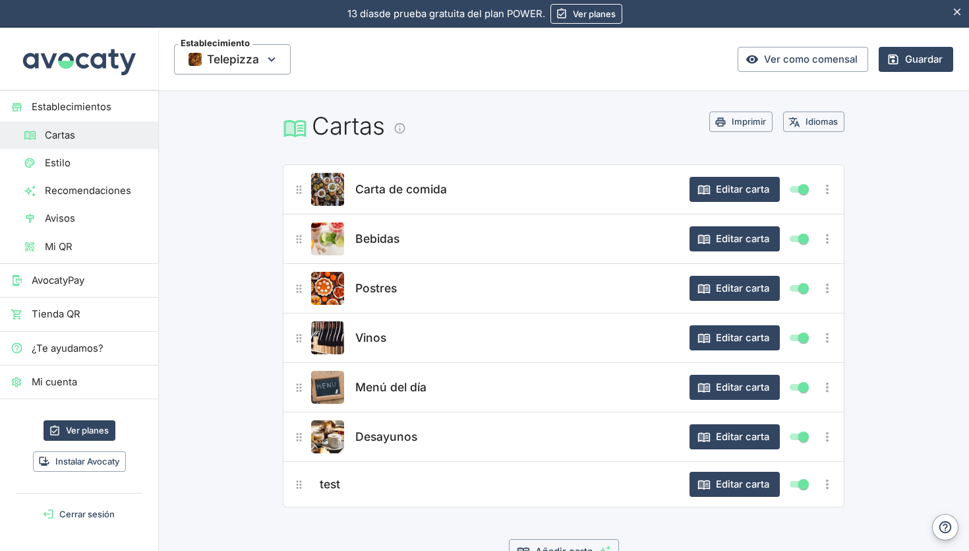
click at [568, 186] on div "Carta de comida" at bounding box center [515, 189] width 327 height 33
click at [830, 188] on icon "Más opciones" at bounding box center [827, 189] width 15 height 15
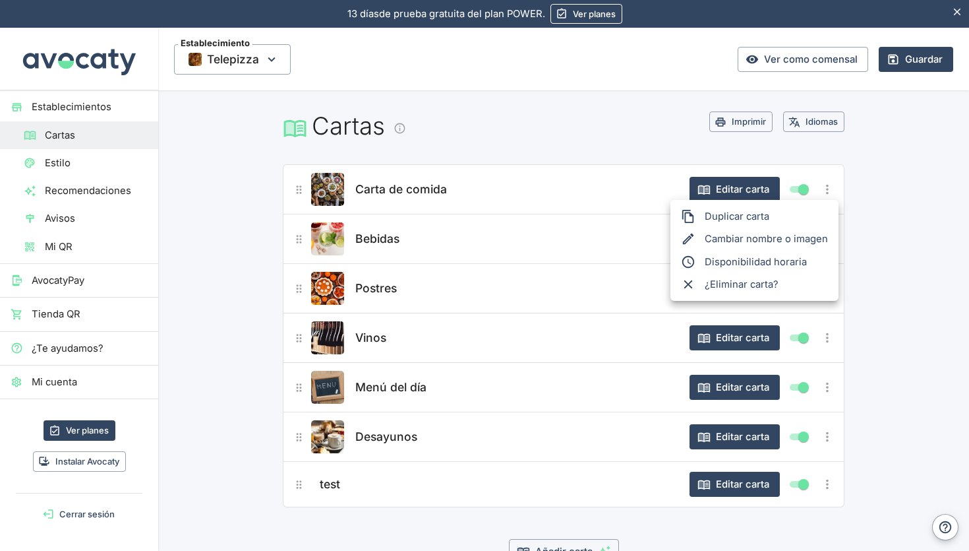
click at [475, 140] on div at bounding box center [484, 275] width 969 height 551
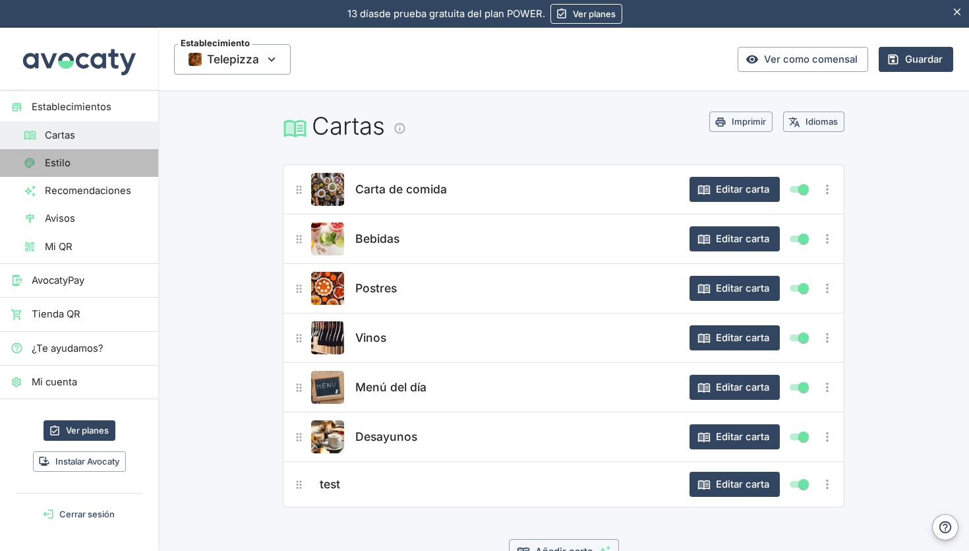
click at [97, 167] on span "Estilo" at bounding box center [96, 163] width 103 height 15
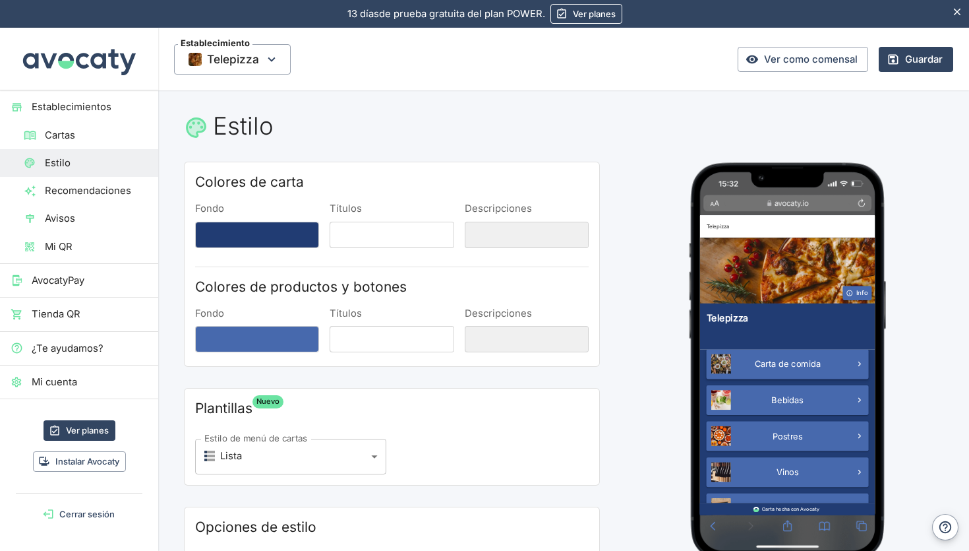
click at [881, 480] on link "Carta de comida" at bounding box center [845, 463] width 270 height 49
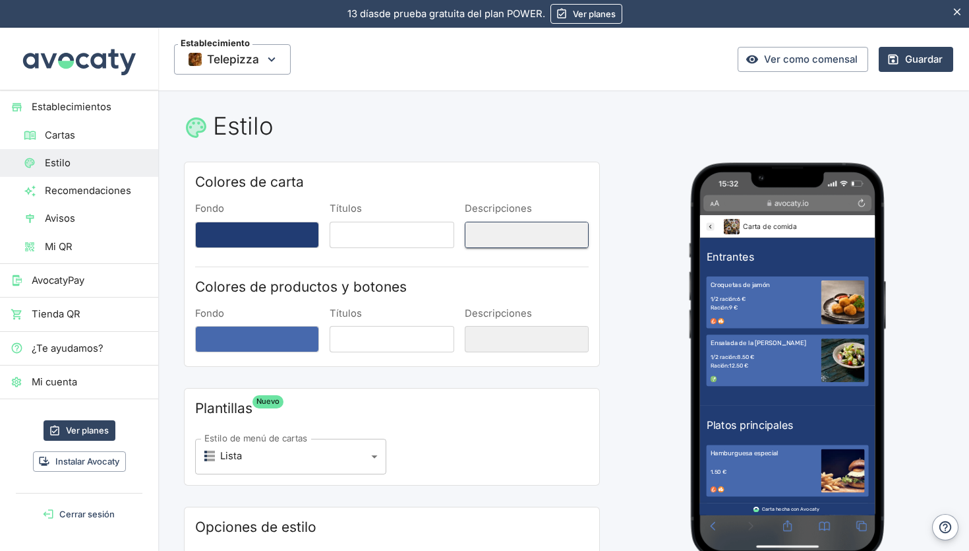
click at [510, 223] on button "Descripciones" at bounding box center [527, 235] width 124 height 26
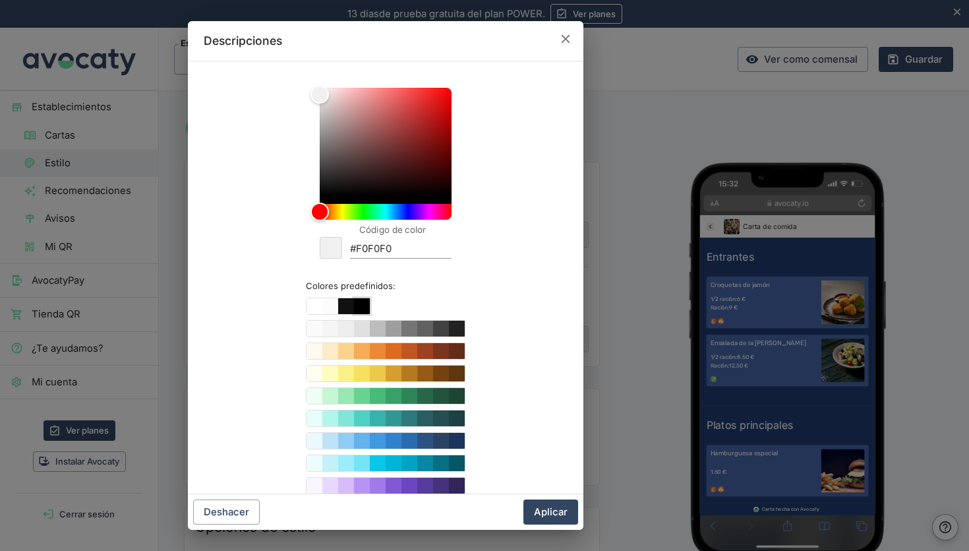
click at [362, 305] on button "Color #000000" at bounding box center [362, 306] width 16 height 16
type input "#000000"
click at [540, 509] on button "Aplicar" at bounding box center [551, 511] width 55 height 25
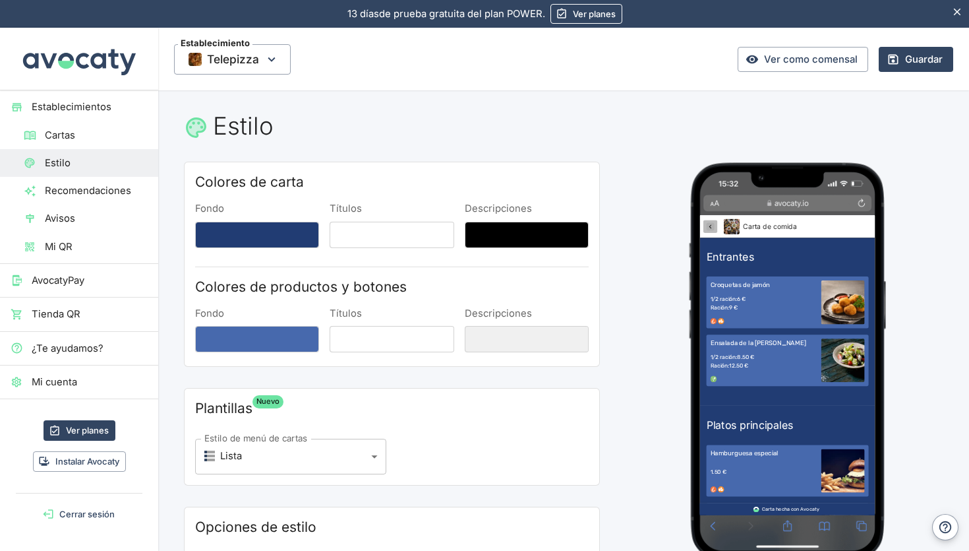
click at [717, 232] on icon "Telepizza" at bounding box center [717, 233] width 4 height 7
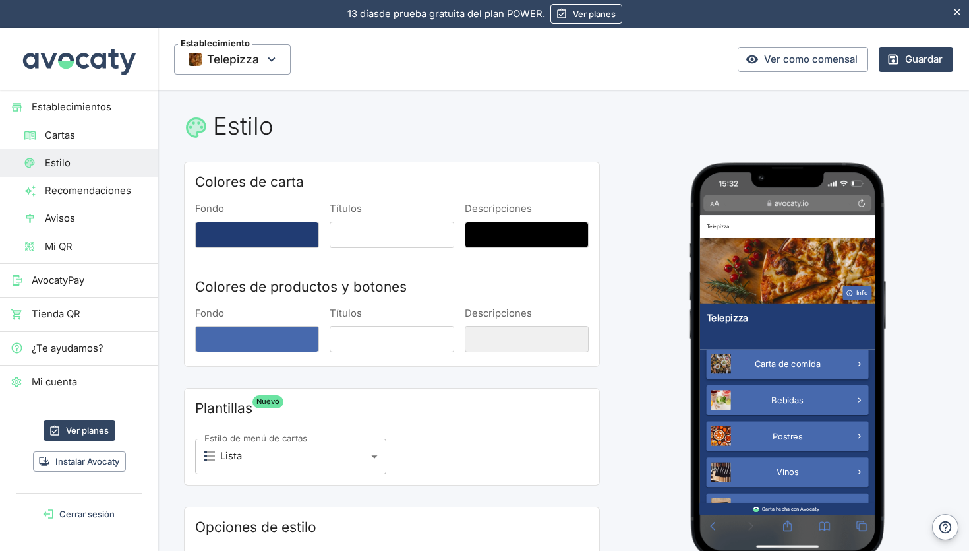
click at [828, 464] on span "Carta de comida" at bounding box center [846, 463] width 110 height 16
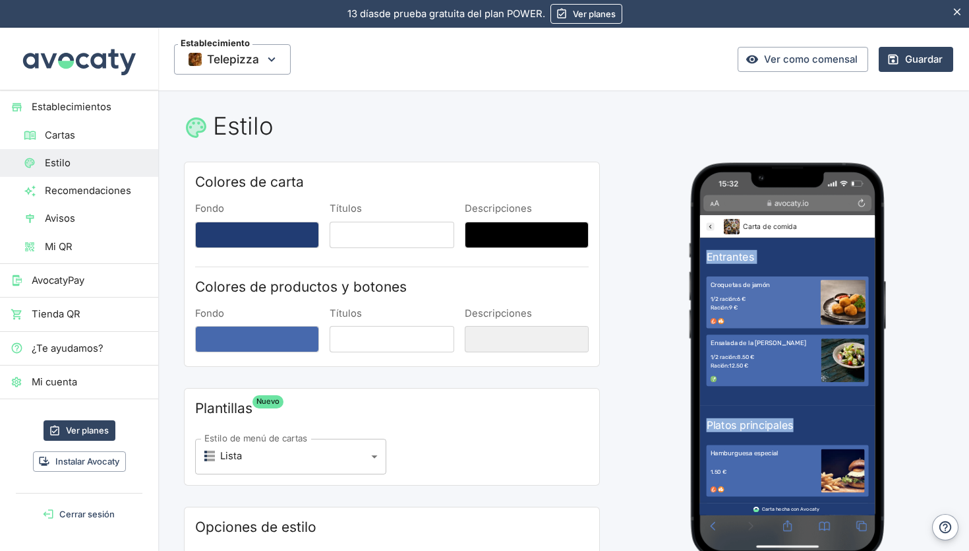
drag, startPoint x: 818, startPoint y: 578, endPoint x: 812, endPoint y: 377, distance: 201.2
click at [816, 394] on div "Entrantes Croquetas de jamón 1/2 ración: 6 € Ración: 9 € Ensalada de la [PERSON…" at bounding box center [845, 532] width 291 height 560
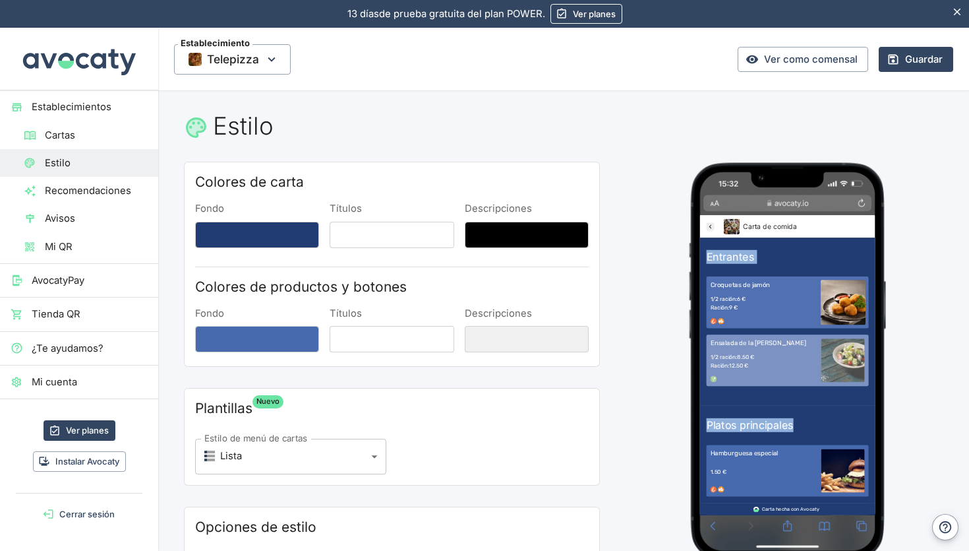
drag, startPoint x: 816, startPoint y: 479, endPoint x: 818, endPoint y: 320, distance: 158.3
click at [818, 320] on section "Entrantes Croquetas de jamón 1/2 ración: 6 € Ración: 9 € Ensalada de la [PERSON…" at bounding box center [845, 392] width 291 height 280
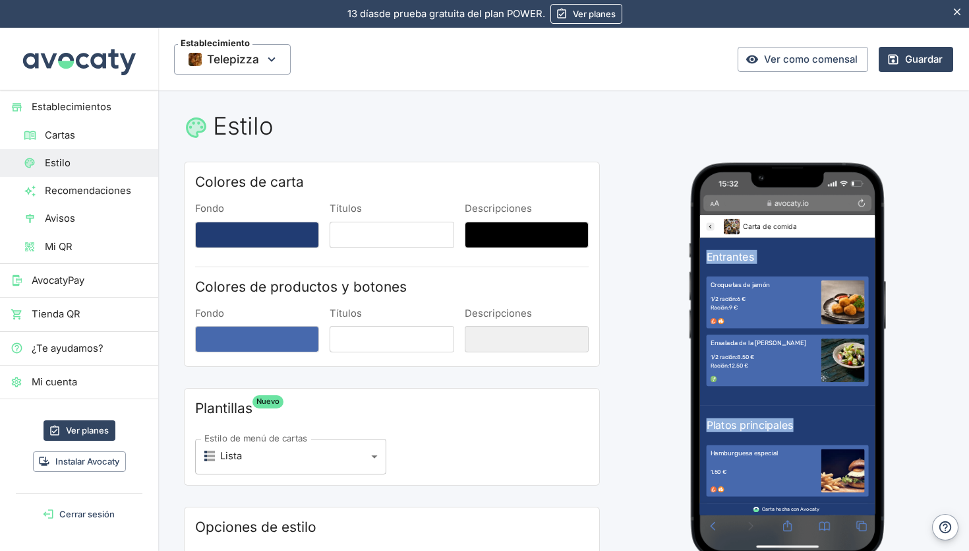
drag, startPoint x: 818, startPoint y: 324, endPoint x: 816, endPoint y: 500, distance: 176.7
click at [816, 500] on section "Entrantes Croquetas de jamón 1/2 ración: 6 € Ración: 9 € Ensalada de la [PERSON…" at bounding box center [845, 392] width 291 height 280
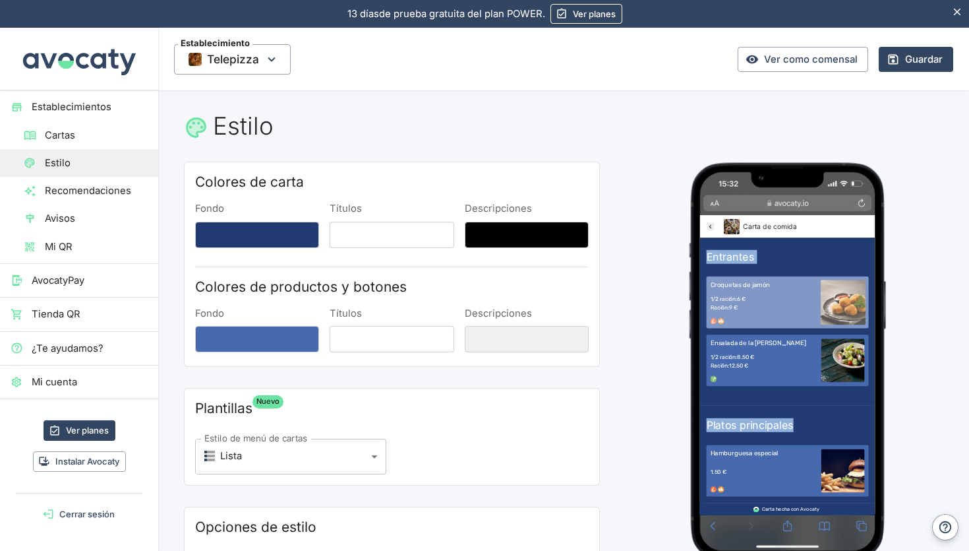
click at [818, 356] on div "1/2 ración: 6 € Ración: 9 €" at bounding box center [806, 362] width 179 height 40
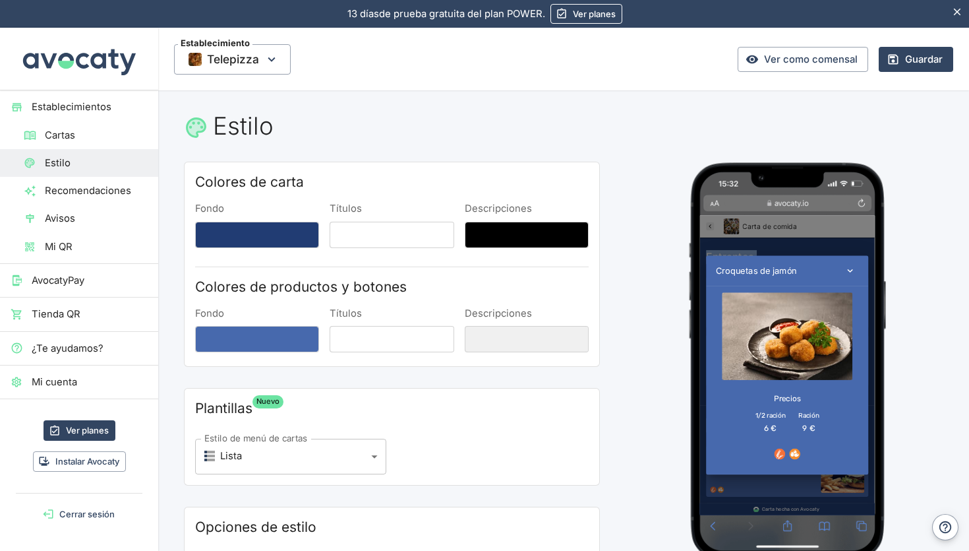
click at [950, 307] on icon "Cerrar" at bounding box center [950, 307] width 18 height 18
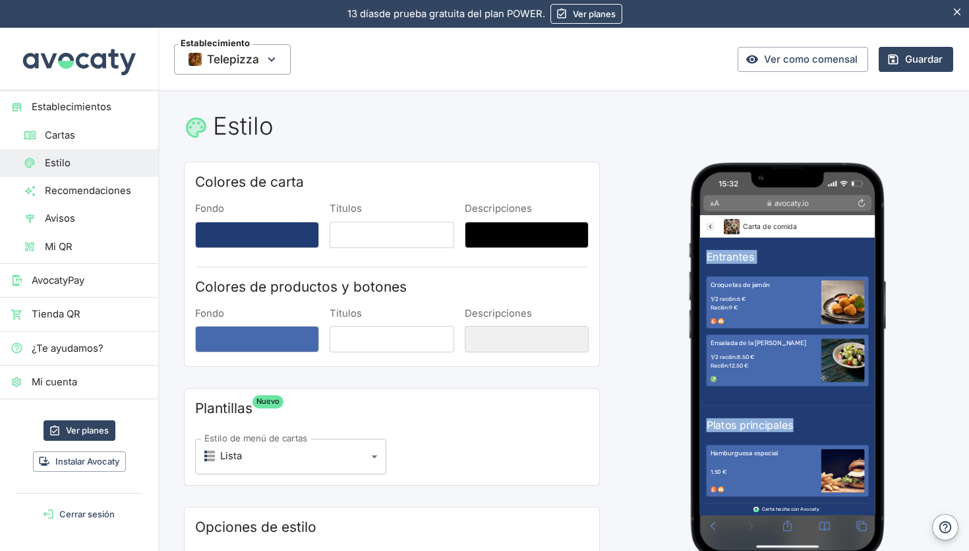
click at [717, 231] on icon "Telepizza" at bounding box center [717, 233] width 4 height 7
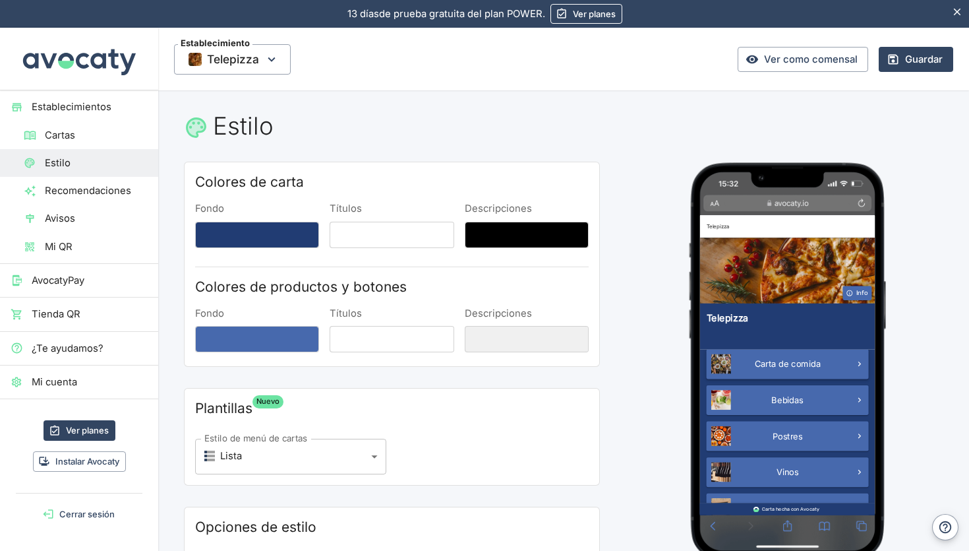
drag, startPoint x: 816, startPoint y: 610, endPoint x: 822, endPoint y: 442, distance: 168.3
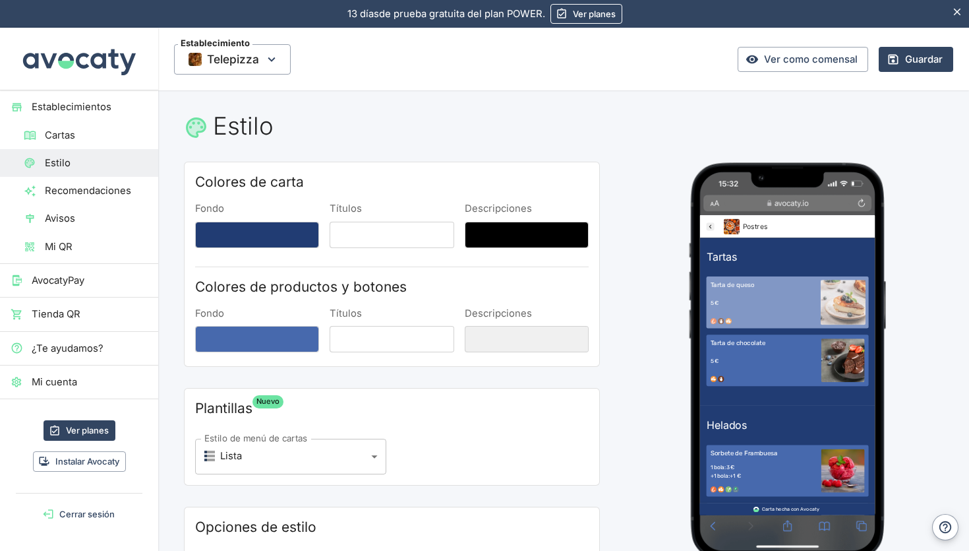
click at [949, 365] on img "button" at bounding box center [937, 360] width 75 height 75
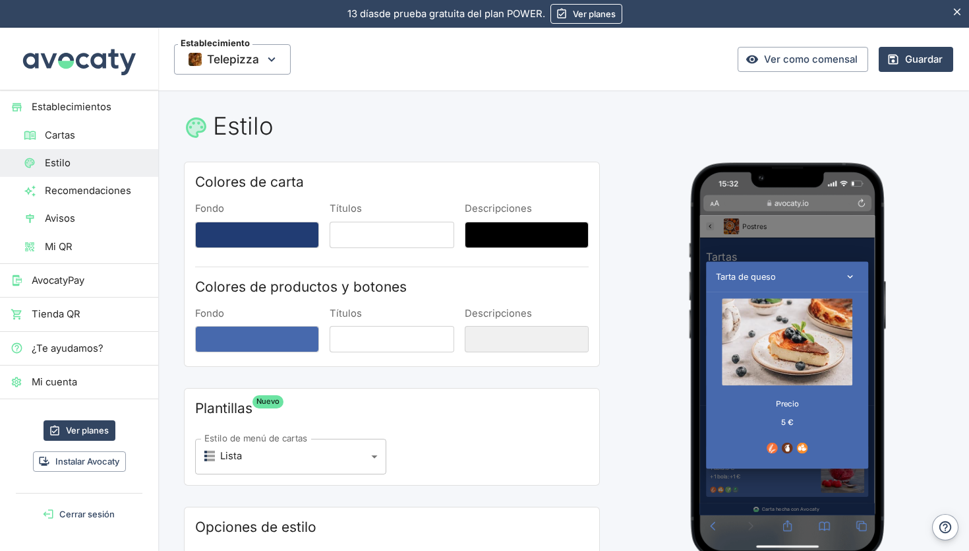
click at [853, 260] on div "Tarta de queso Precio 5 €" at bounding box center [845, 464] width 291 height 499
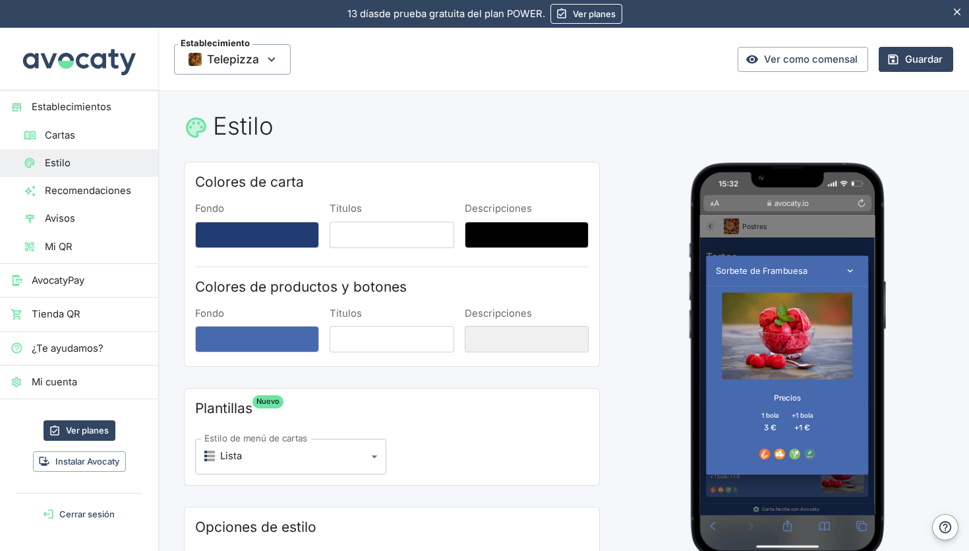
click at [852, 266] on div "Sorbete de Frambuesa Precios 1 bola 3 € +1 bola +1 €" at bounding box center [845, 464] width 291 height 499
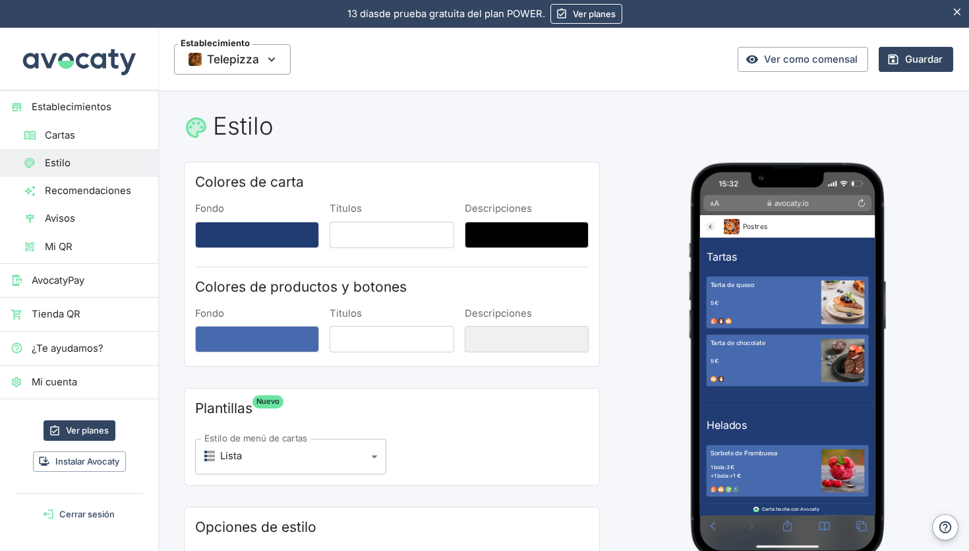
click at [76, 130] on span "Cartas" at bounding box center [96, 135] width 103 height 15
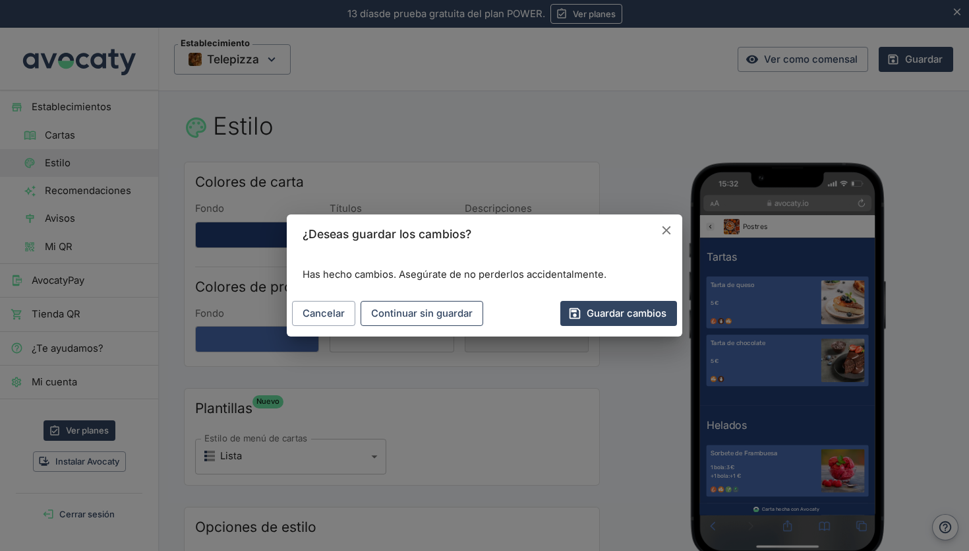
click at [404, 305] on button "Continuar sin guardar" at bounding box center [422, 313] width 123 height 25
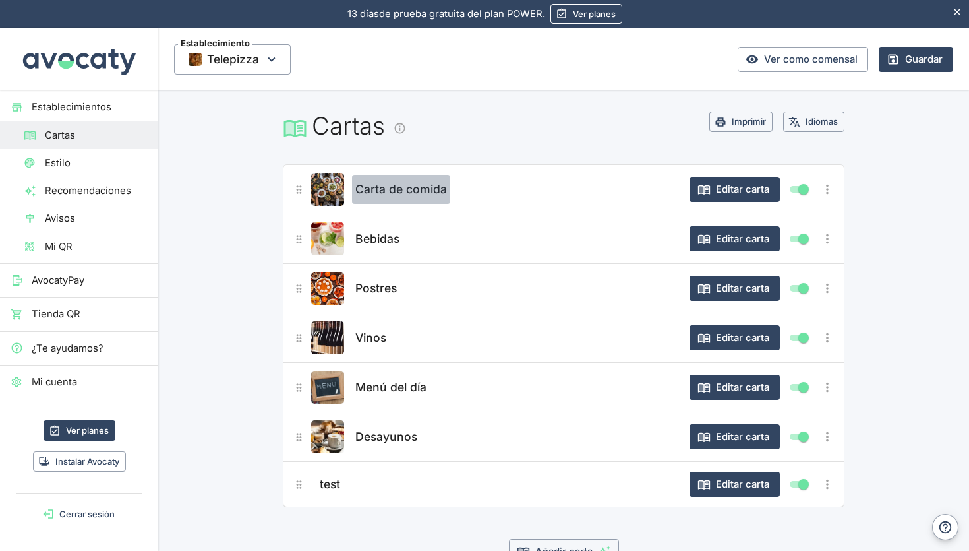
click at [411, 187] on span "Carta de comida" at bounding box center [401, 189] width 92 height 18
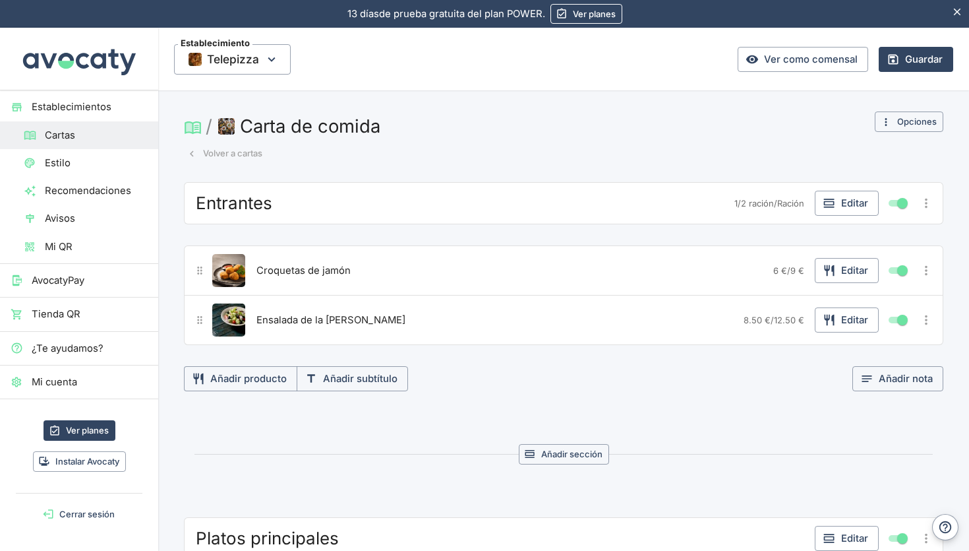
click at [317, 272] on span "Croquetas de jamón" at bounding box center [304, 270] width 94 height 15
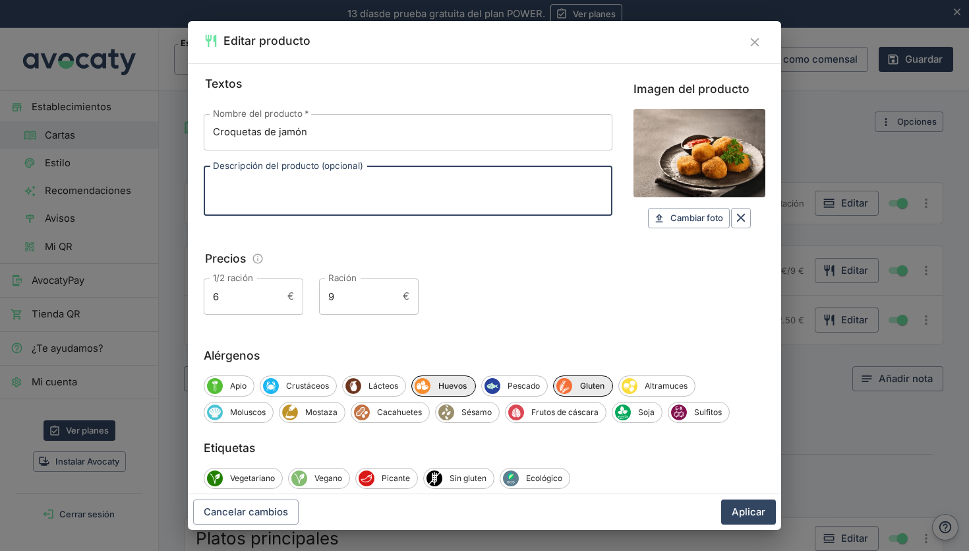
click at [333, 193] on textarea "Descripción del producto (opcional)" at bounding box center [408, 191] width 390 height 28
type textarea "iberico"
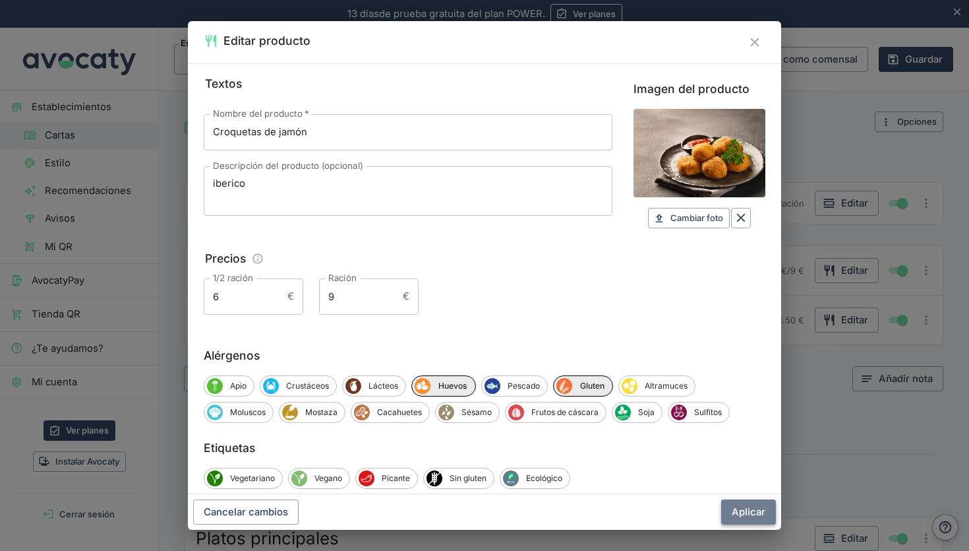
click at [747, 518] on button "Aplicar" at bounding box center [748, 511] width 55 height 25
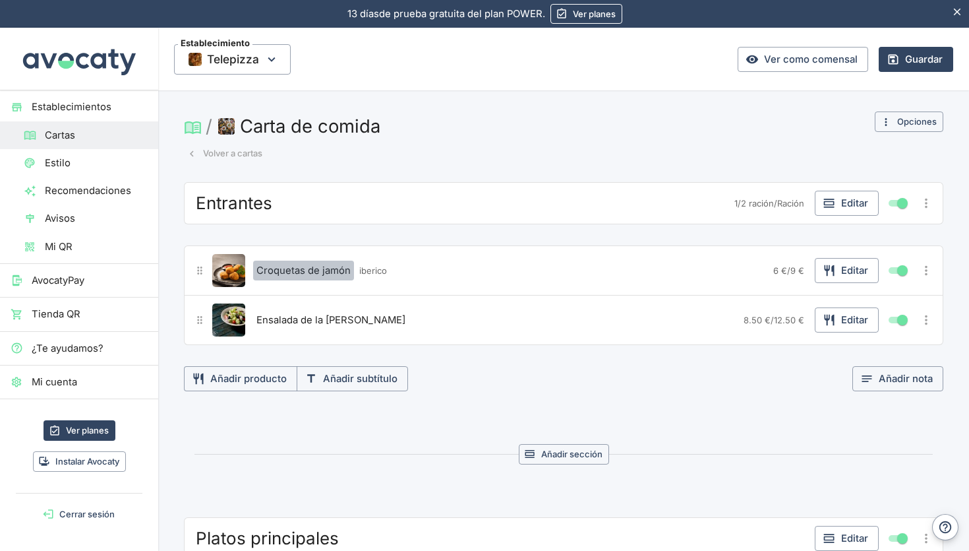
click at [311, 268] on span "Croquetas de jamón" at bounding box center [304, 270] width 94 height 15
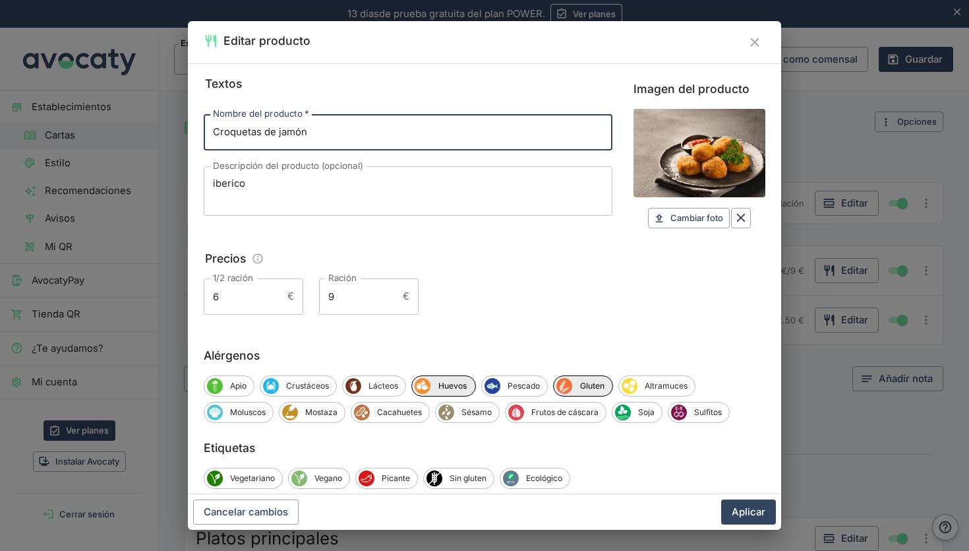
click at [312, 183] on textarea "iberico" at bounding box center [408, 191] width 390 height 28
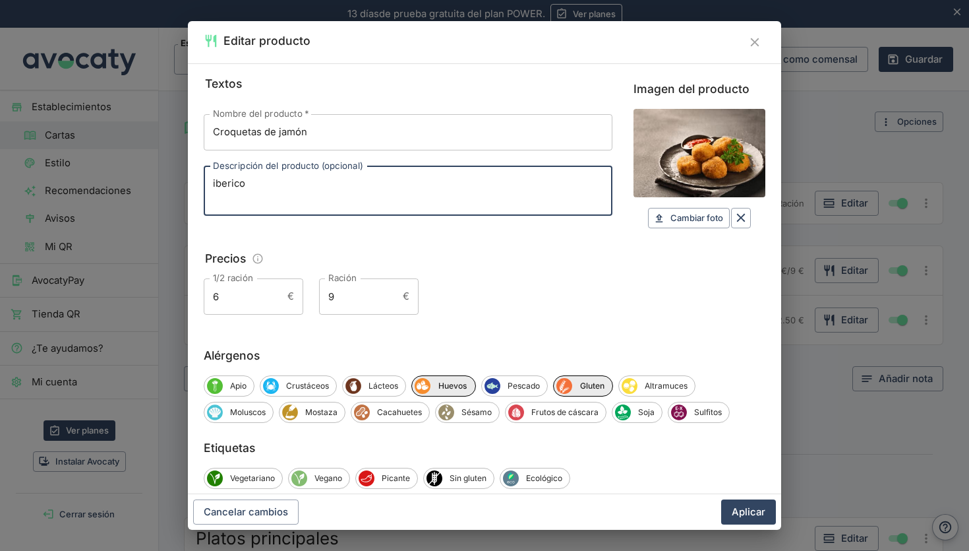
click at [239, 303] on input "6" at bounding box center [243, 296] width 78 height 36
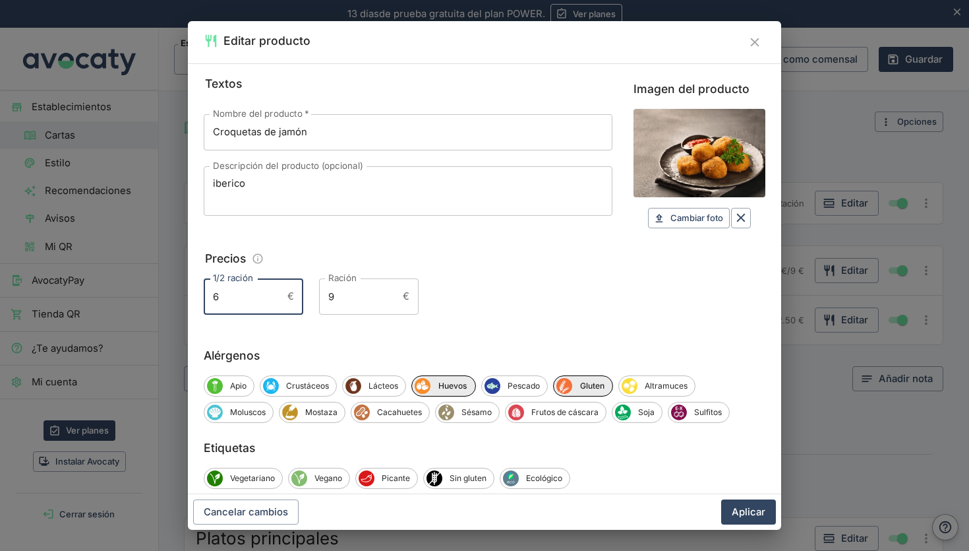
click at [239, 303] on input "6" at bounding box center [243, 296] width 78 height 36
type input "7"
click at [735, 511] on button "Aplicar" at bounding box center [748, 511] width 55 height 25
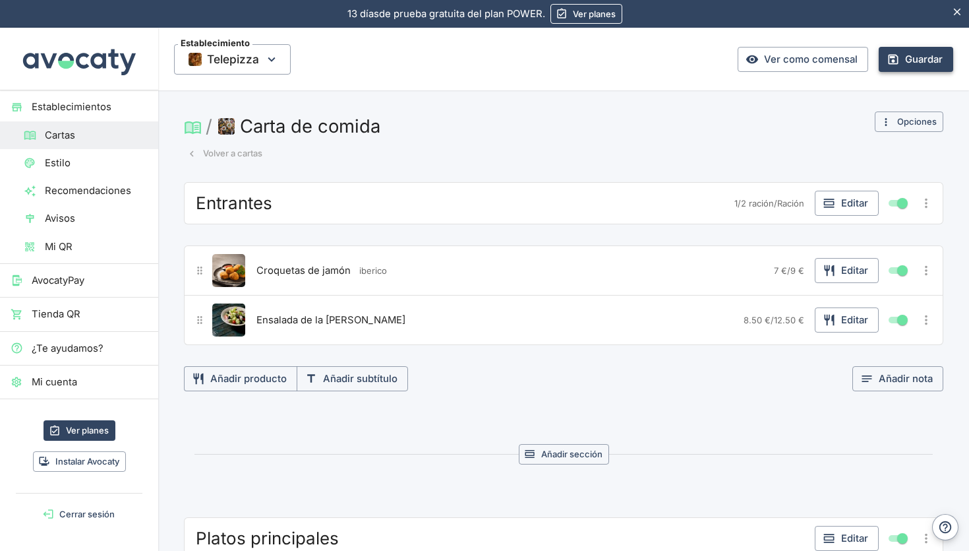
click at [904, 64] on button "Guardar" at bounding box center [916, 59] width 75 height 25
click at [911, 123] on button "Opciones" at bounding box center [909, 121] width 69 height 20
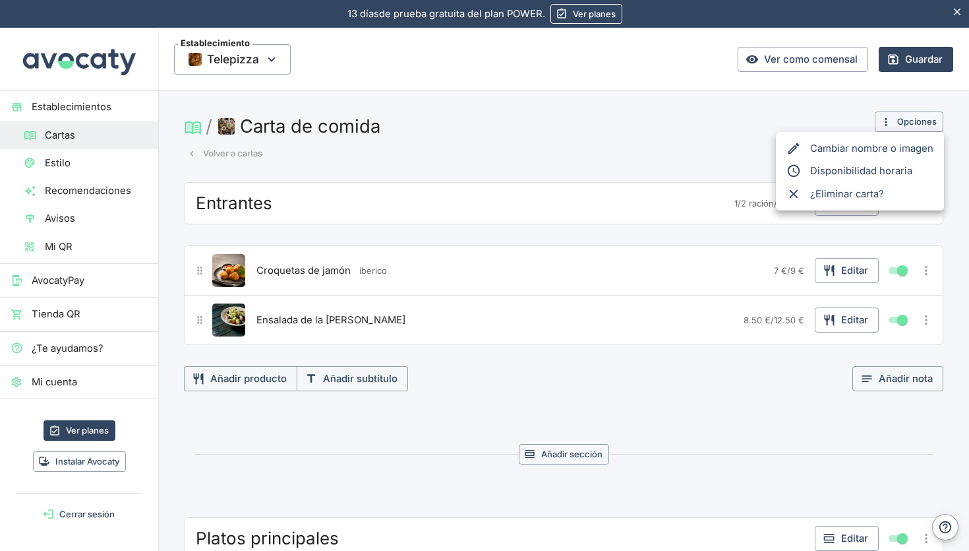
click at [911, 123] on div at bounding box center [484, 275] width 969 height 551
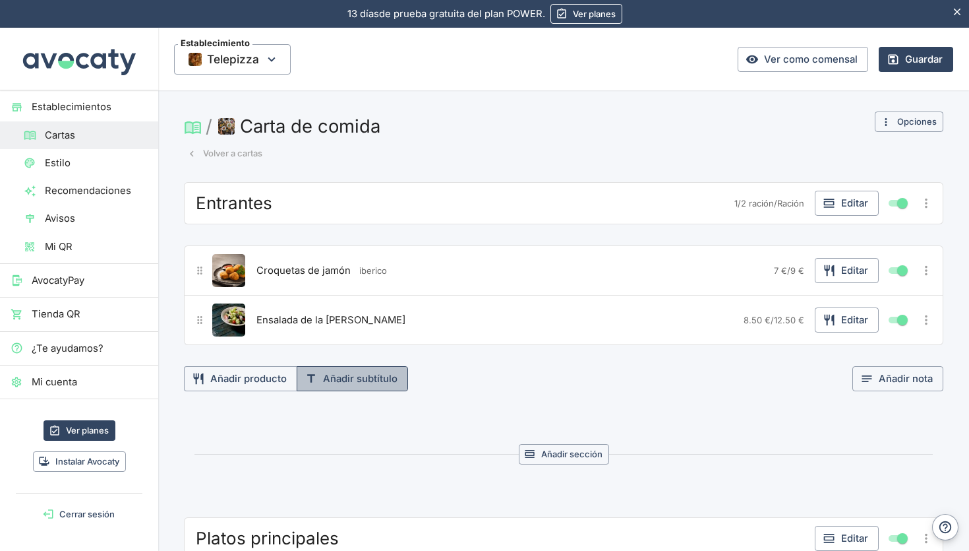
click at [353, 380] on button "Añadir subtítulo" at bounding box center [352, 378] width 111 height 25
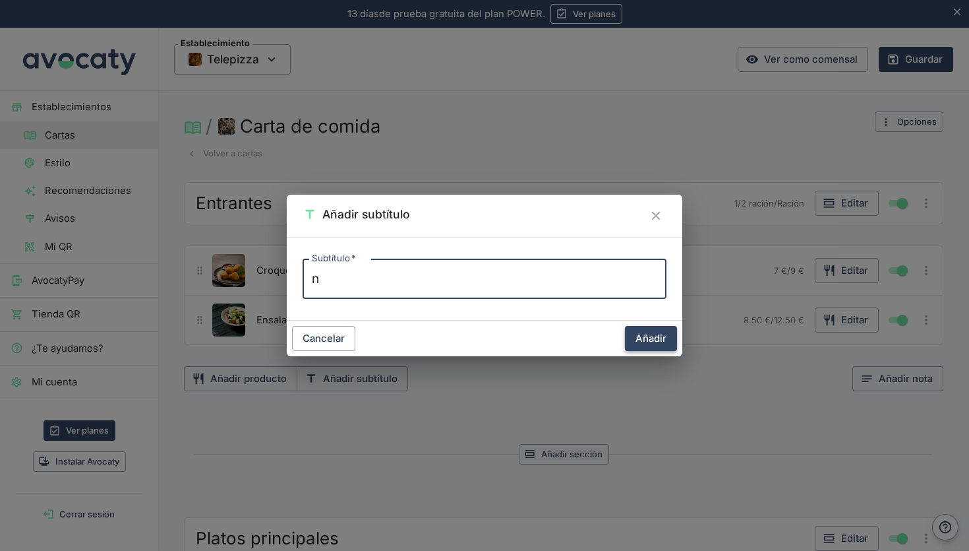
type textarea "n"
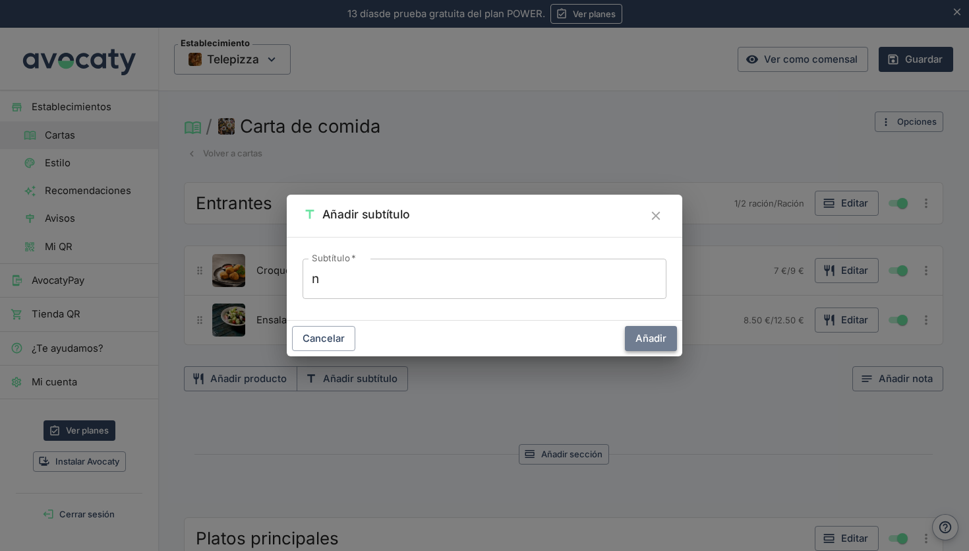
click at [641, 336] on button "Añadir" at bounding box center [651, 338] width 52 height 25
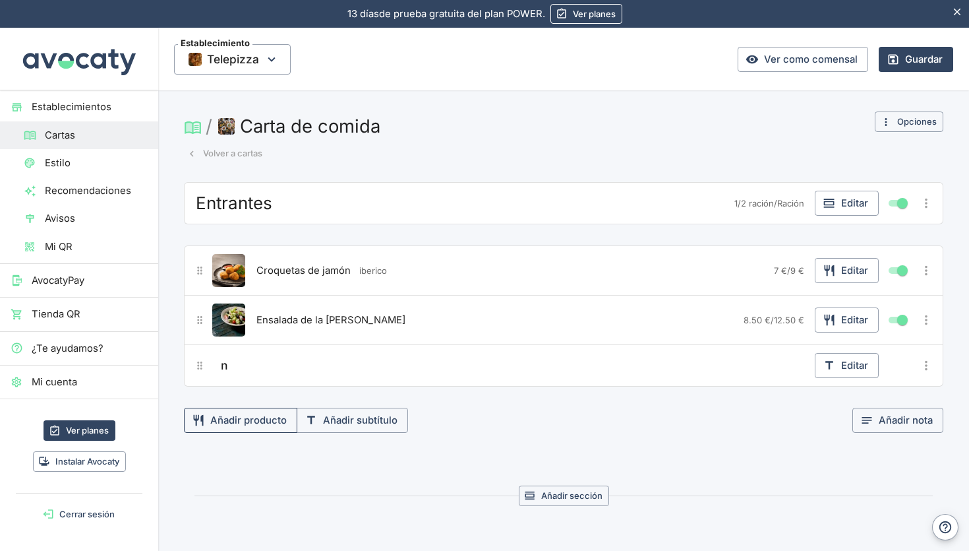
click at [247, 419] on button "Añadir producto" at bounding box center [240, 420] width 113 height 25
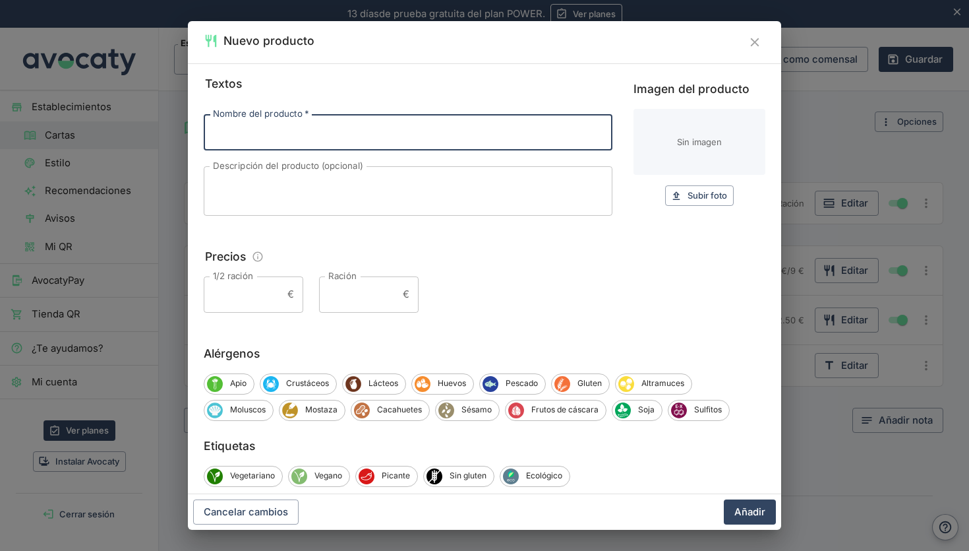
scroll to position [24, 0]
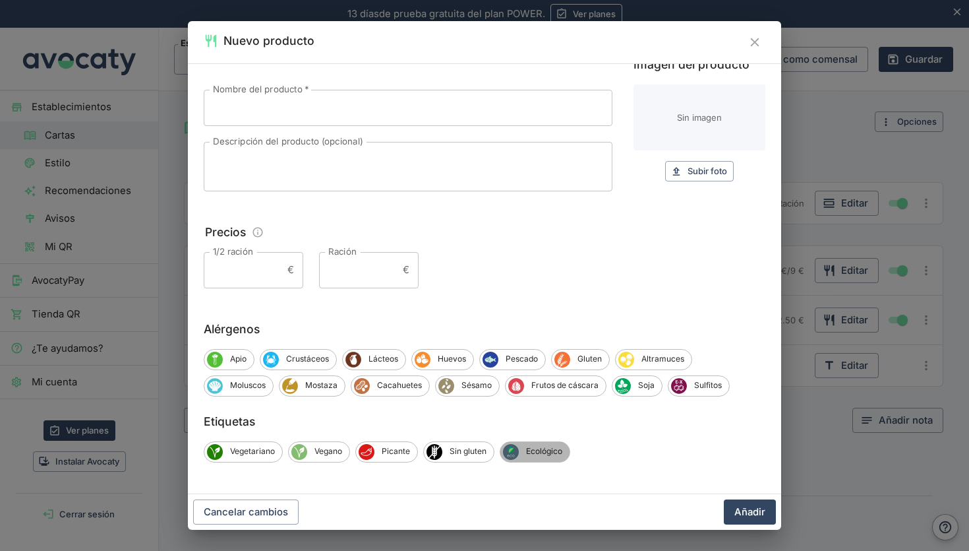
click at [548, 456] on span "Ecológico" at bounding box center [544, 451] width 51 height 12
click at [753, 42] on icon "Cerrar" at bounding box center [755, 42] width 15 height 15
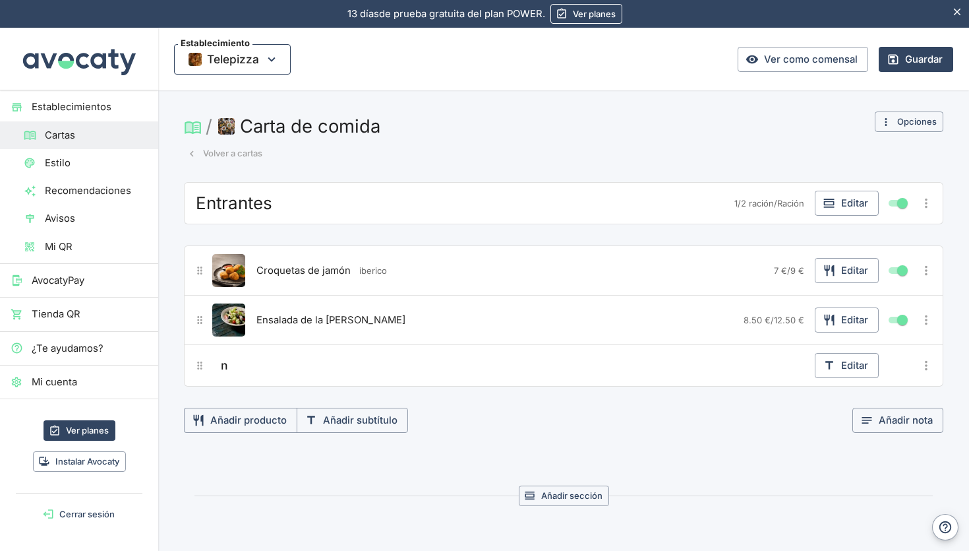
click at [211, 56] on span "Telepizza" at bounding box center [233, 59] width 52 height 20
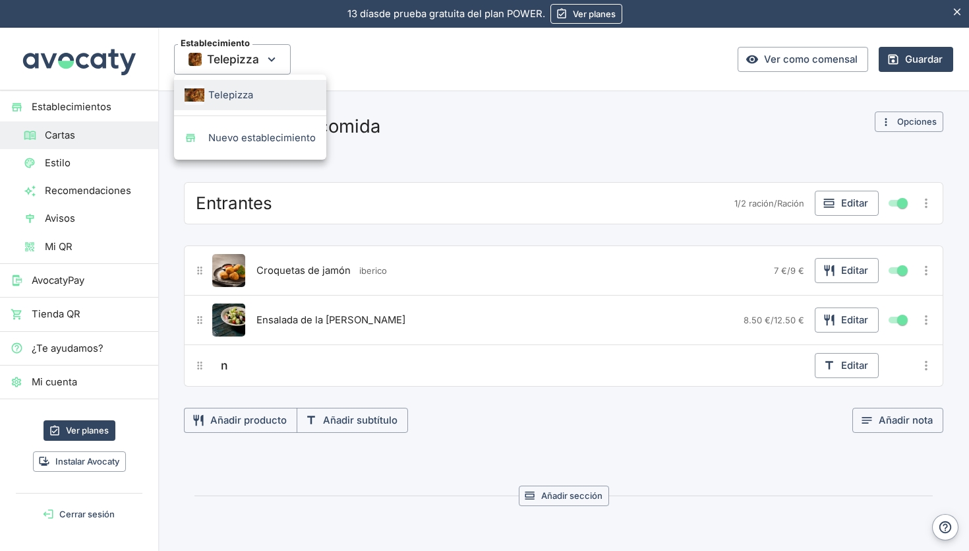
click at [73, 218] on div at bounding box center [484, 275] width 969 height 551
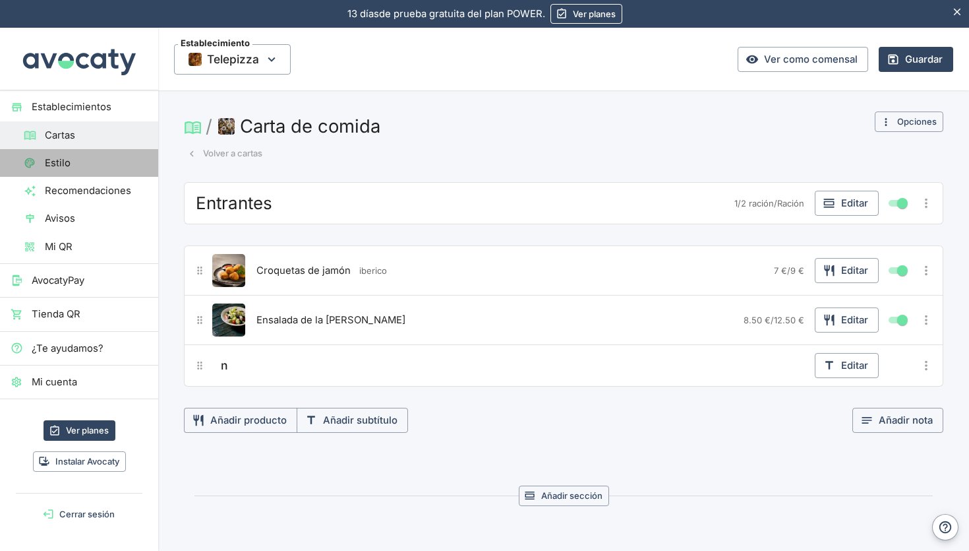
click at [59, 164] on span "Estilo" at bounding box center [96, 163] width 103 height 15
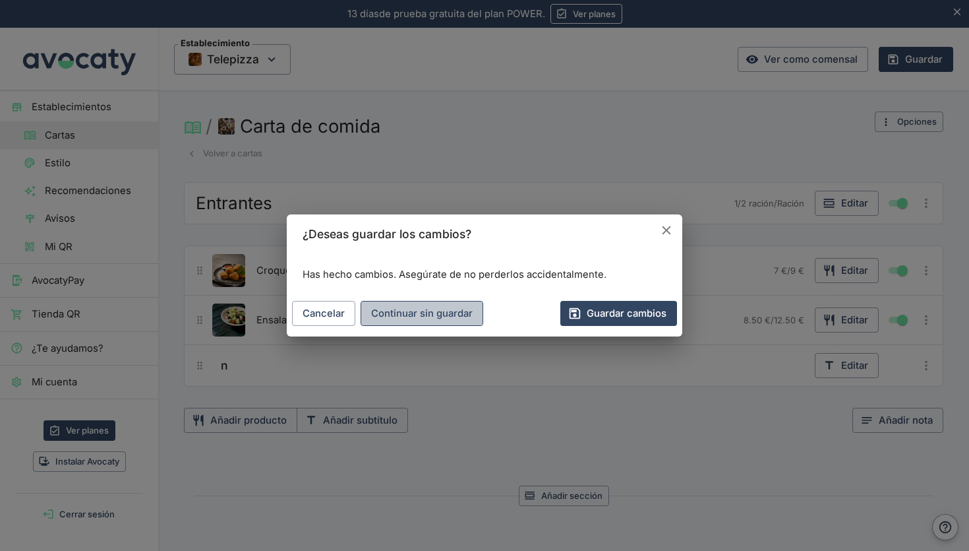
click at [412, 321] on button "Continuar sin guardar" at bounding box center [422, 313] width 123 height 25
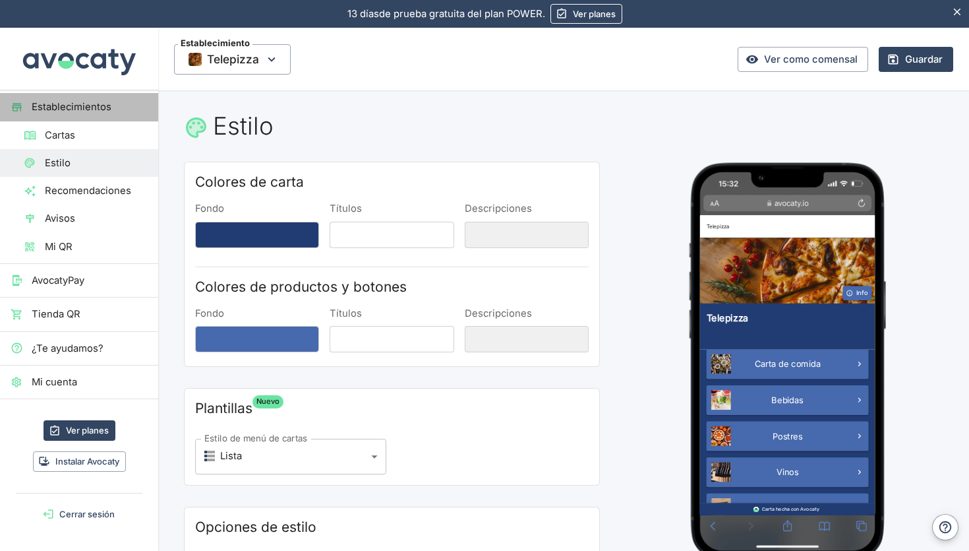
click at [104, 103] on span "Establecimientos" at bounding box center [90, 107] width 116 height 15
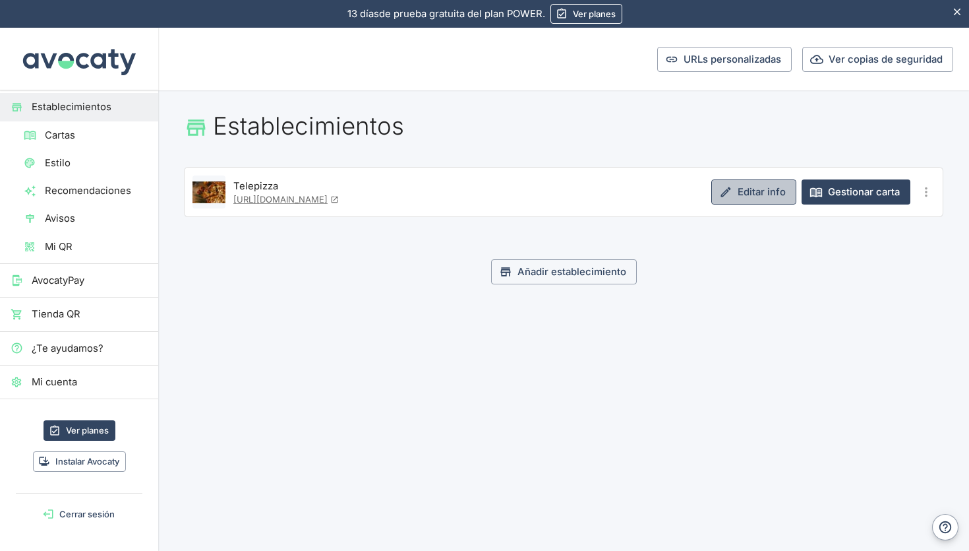
click at [750, 191] on link "Editar info" at bounding box center [753, 191] width 85 height 25
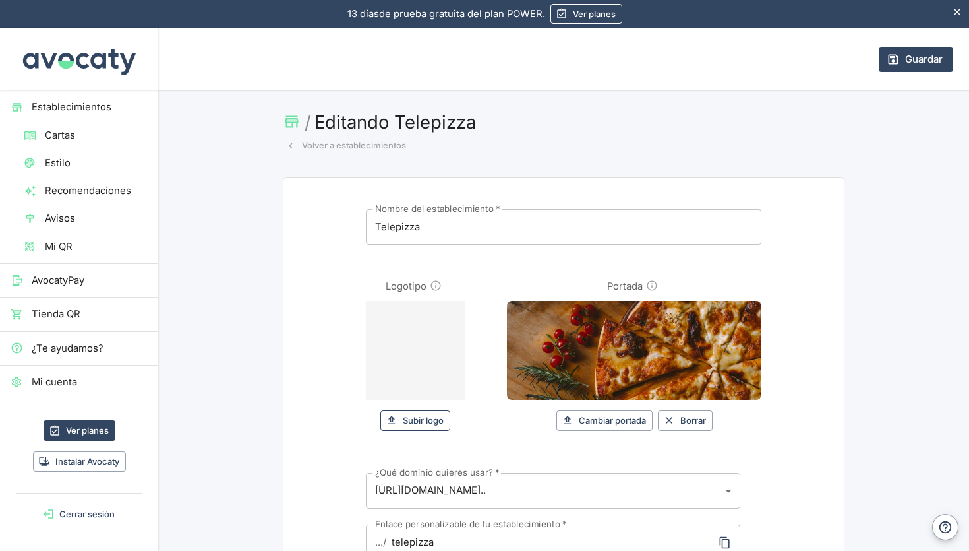
click at [426, 423] on button "Subir logo" at bounding box center [415, 420] width 70 height 20
type input "C:\fakepath\Captura [DATE] 17.22.18.png"
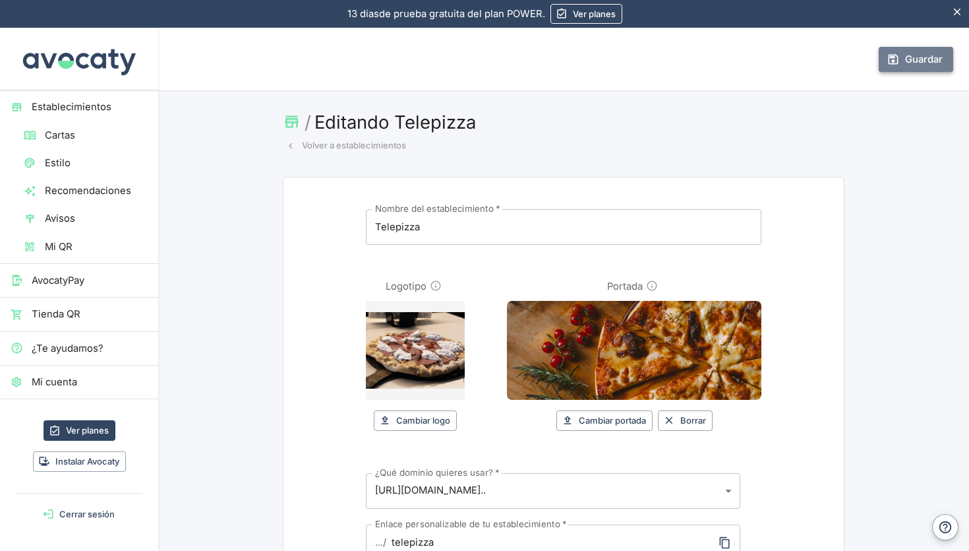
click at [918, 63] on button "Guardar" at bounding box center [916, 59] width 75 height 25
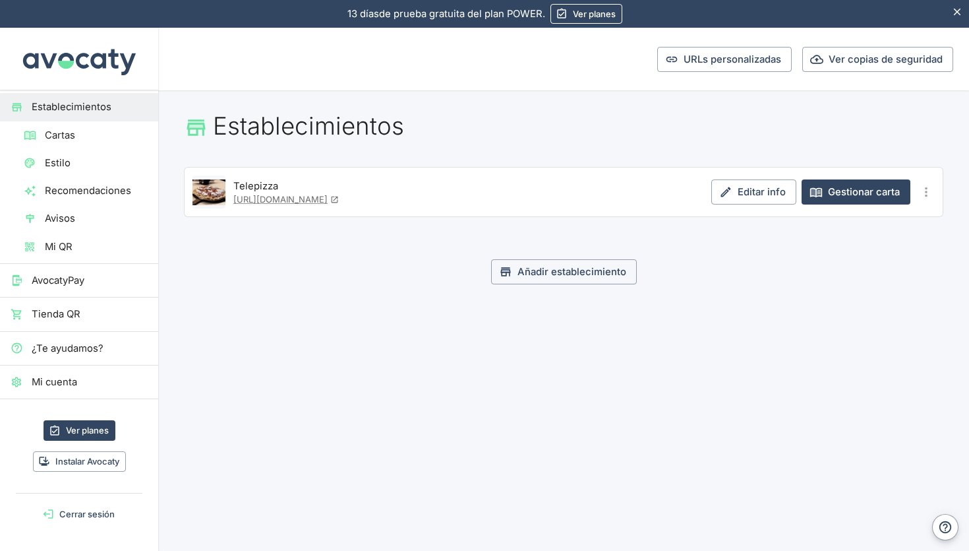
click at [76, 158] on span "Estilo" at bounding box center [96, 163] width 103 height 15
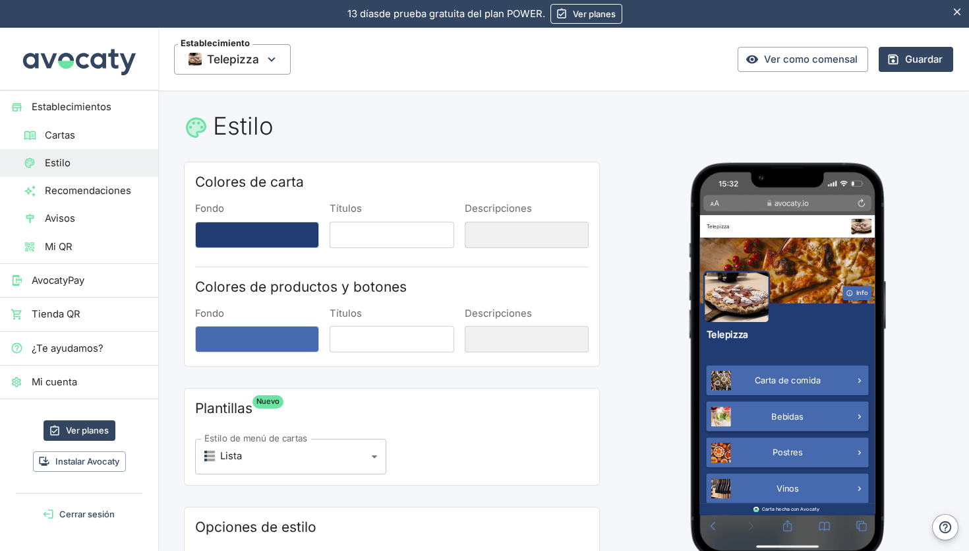
click at [851, 550] on span "Bebidas" at bounding box center [845, 550] width 53 height 16
